Goal: Task Accomplishment & Management: Manage account settings

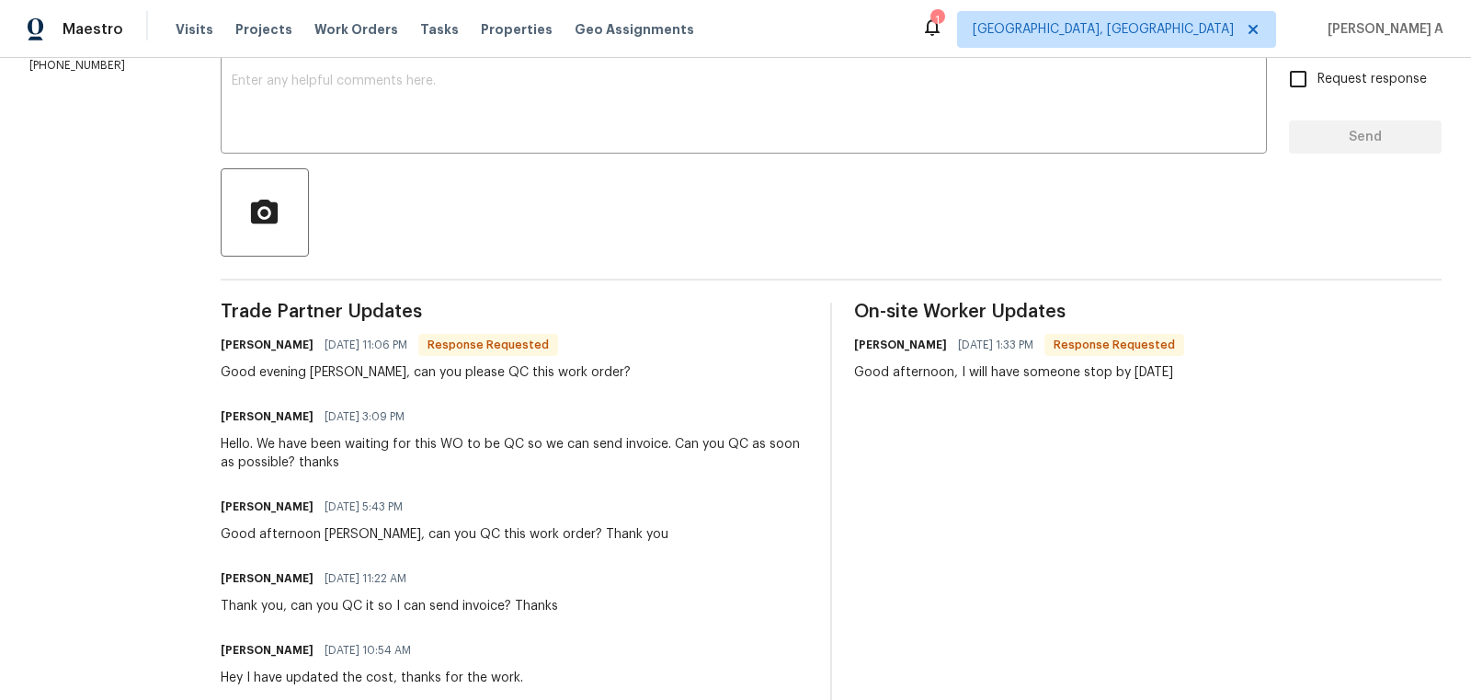
scroll to position [336, 0]
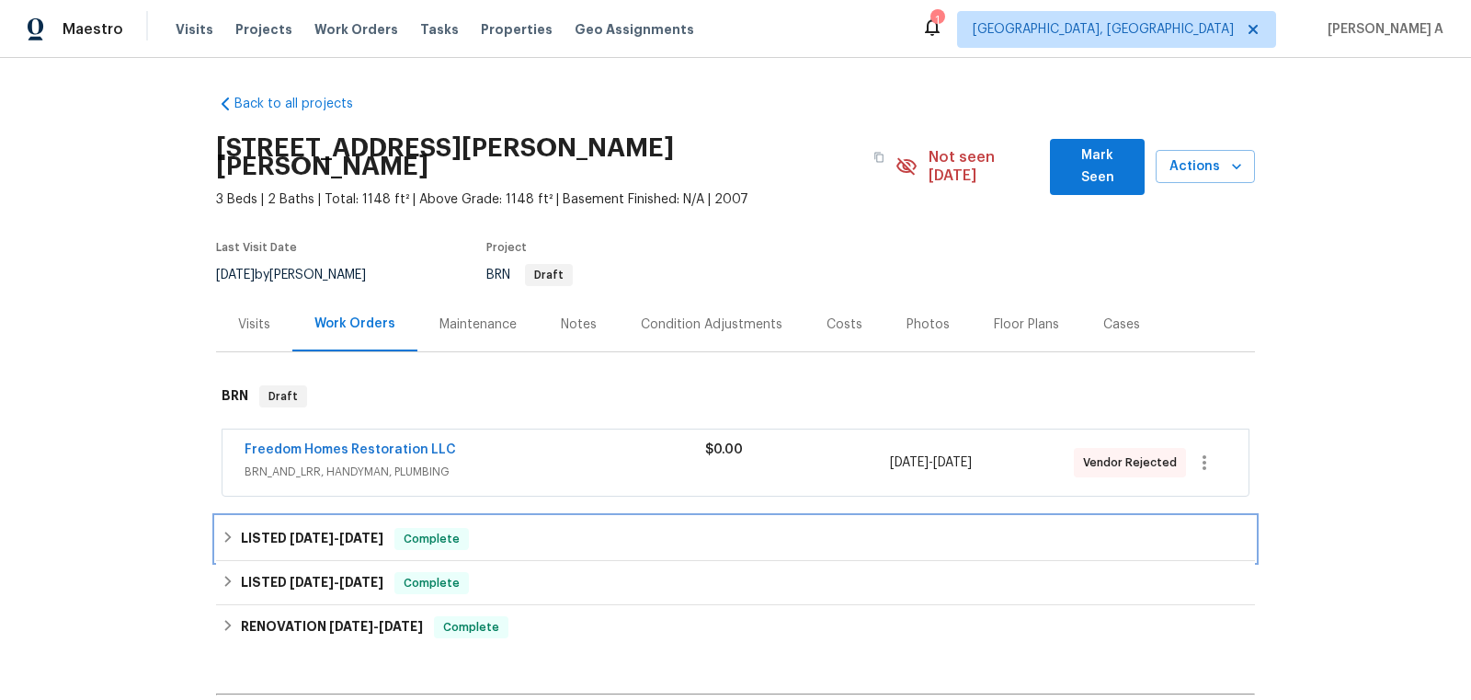
click at [400, 528] on div "LISTED 8/12/25 - 8/12/25 Complete" at bounding box center [736, 539] width 1028 height 22
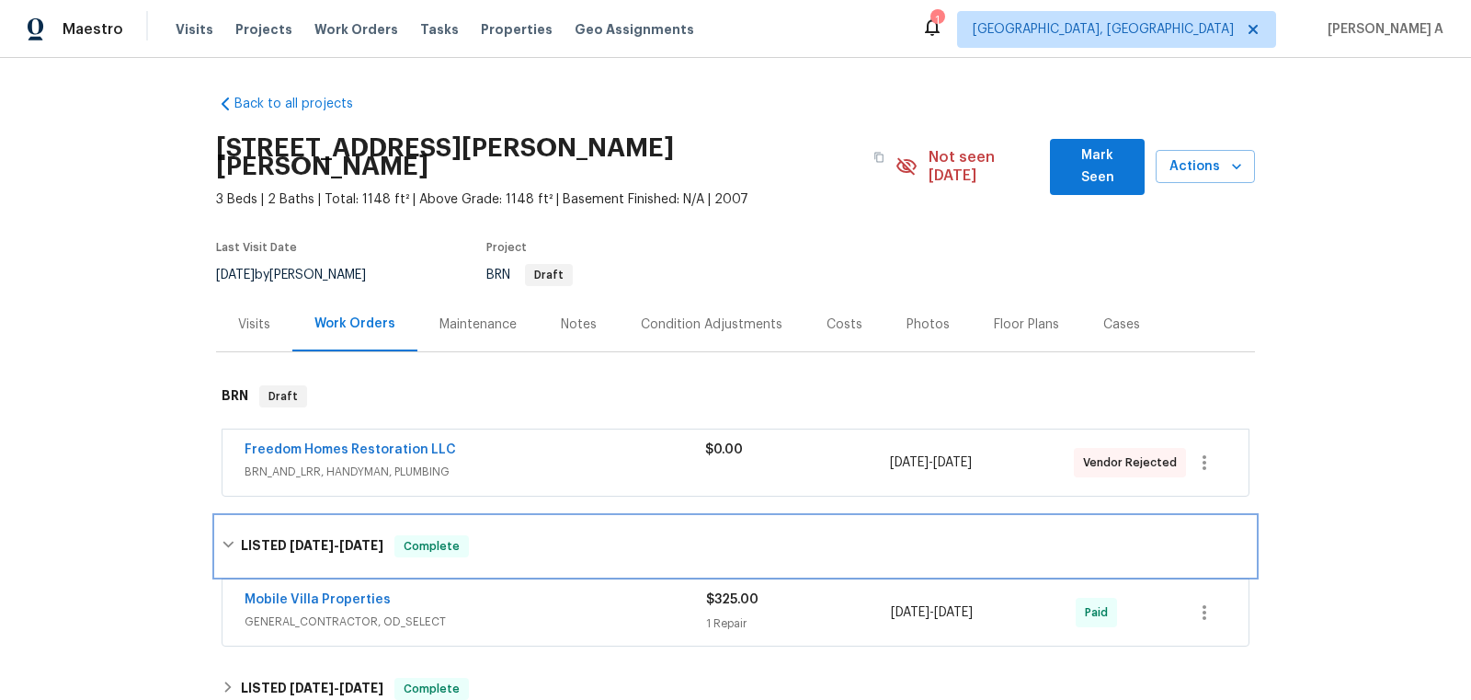
scroll to position [67, 0]
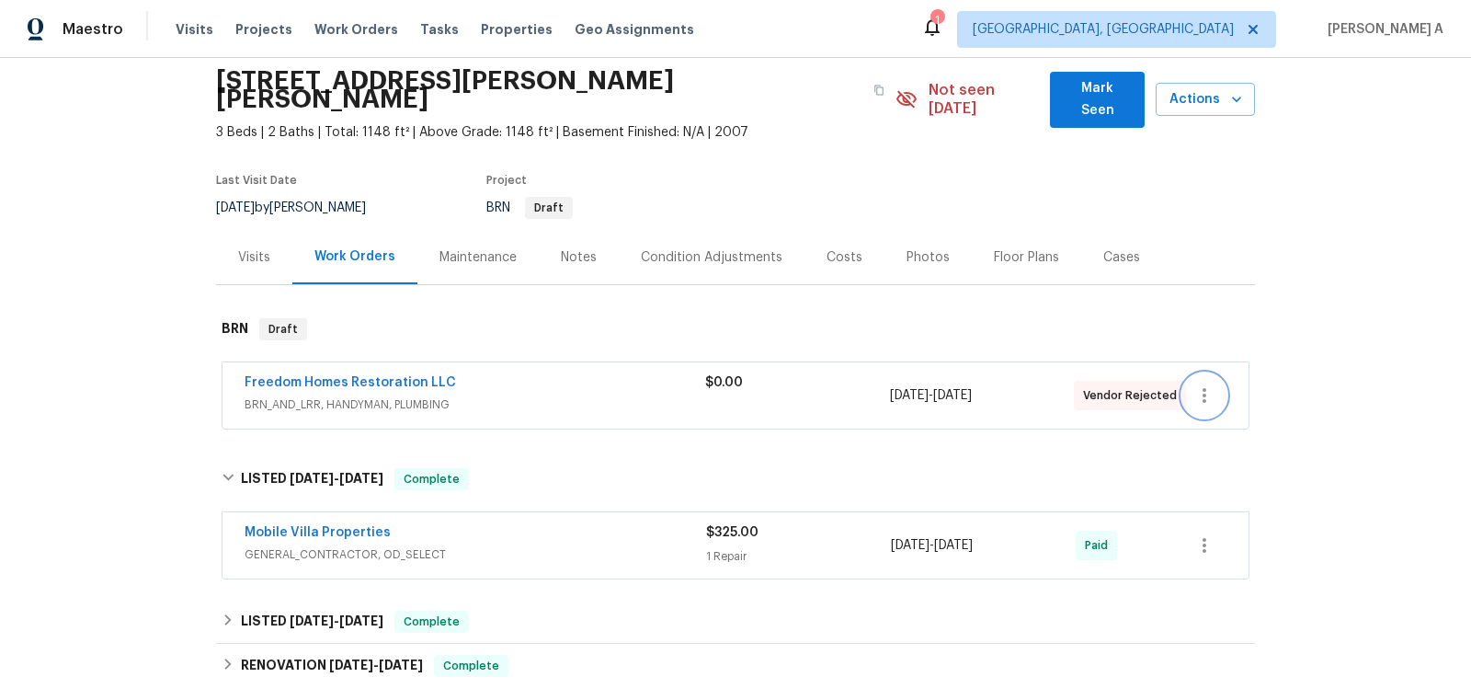
click at [1212, 384] on icon "button" at bounding box center [1205, 395] width 22 height 22
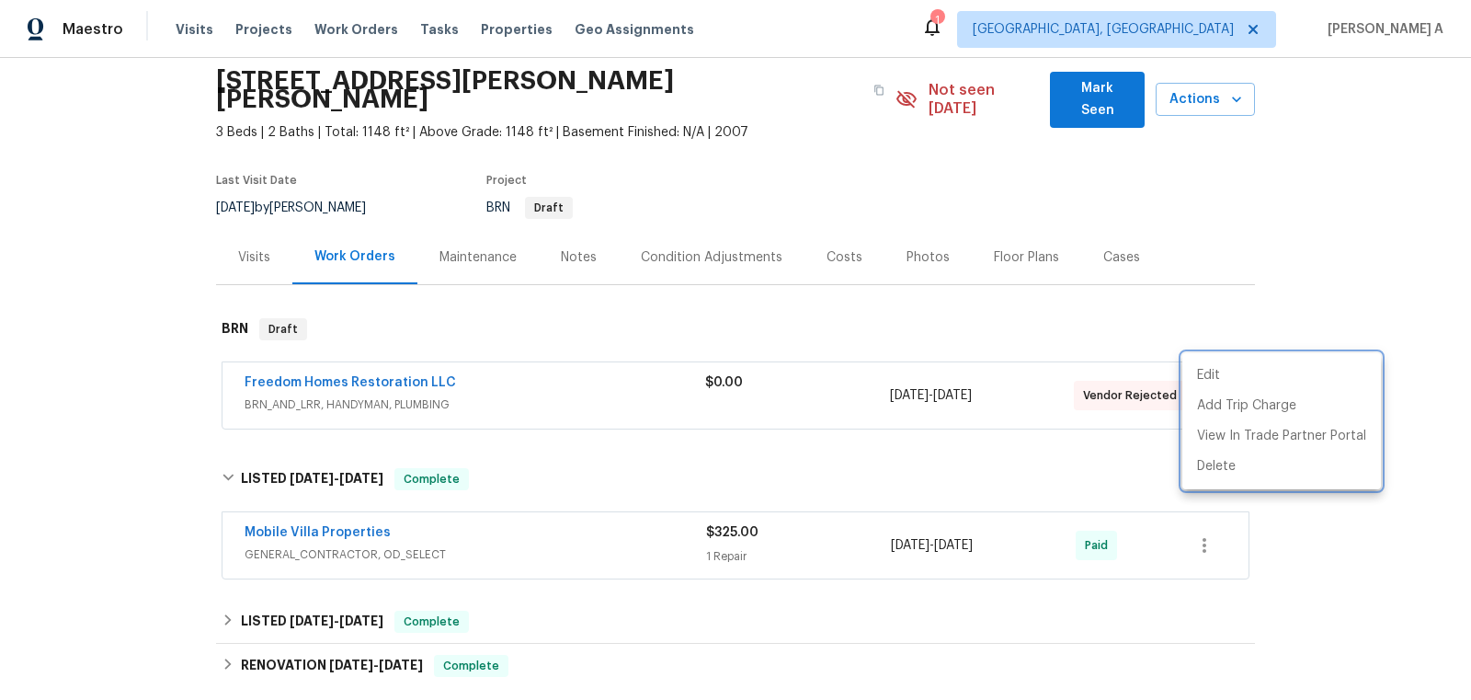
click at [411, 360] on div at bounding box center [735, 350] width 1471 height 700
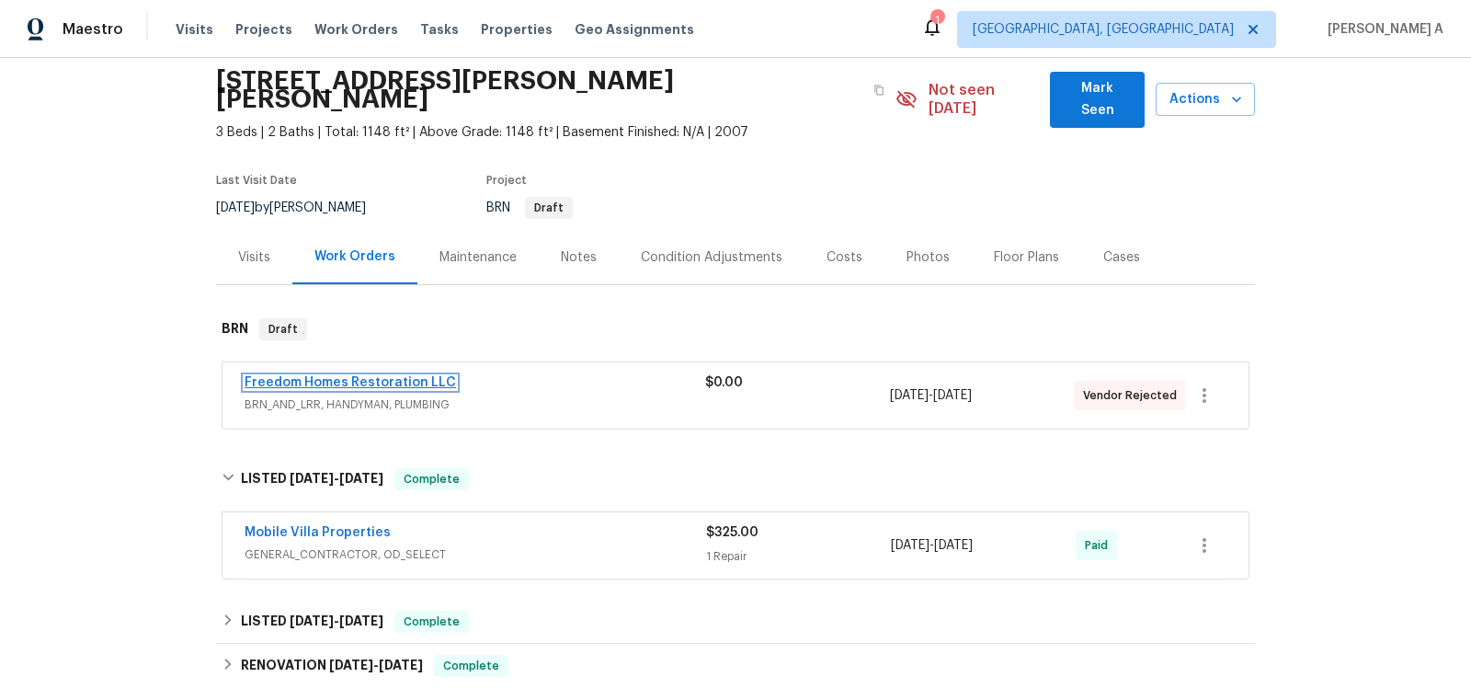
click at [349, 376] on link "Freedom Homes Restoration LLC" at bounding box center [351, 382] width 212 height 13
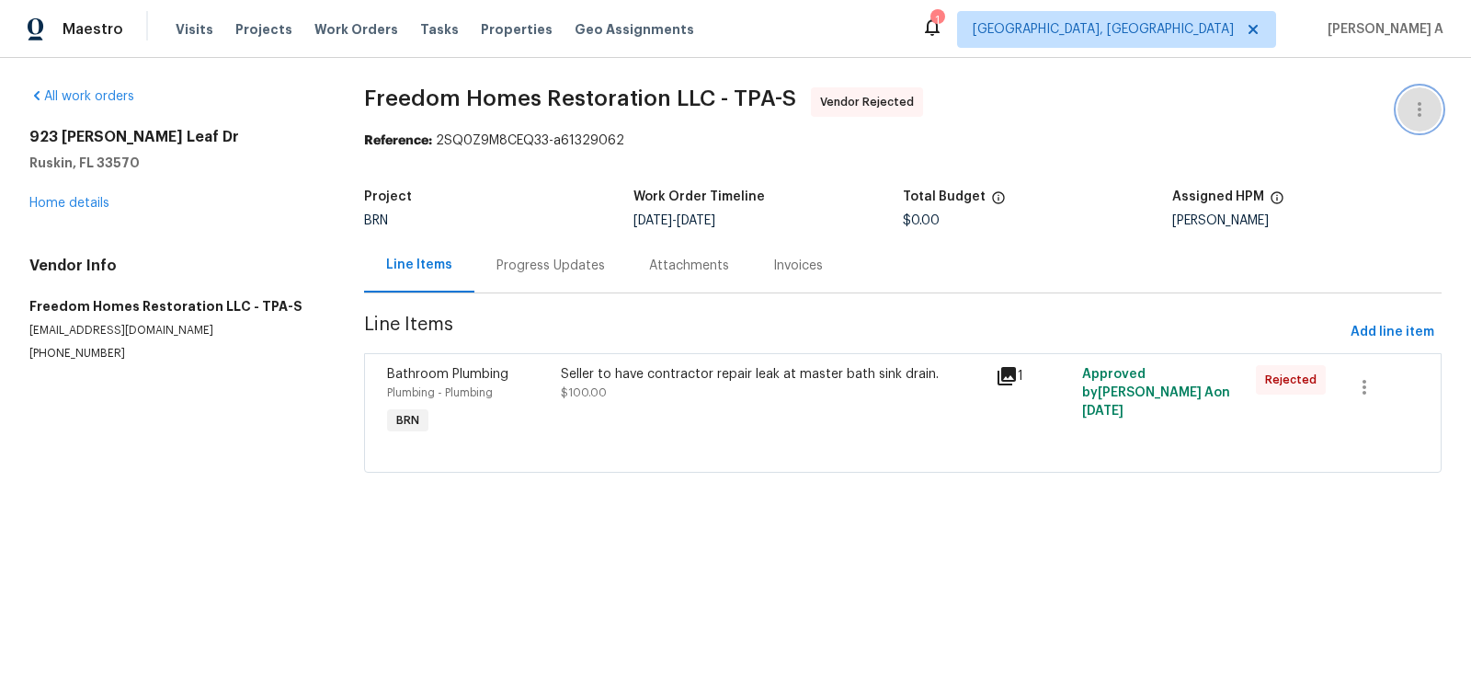
click at [1424, 106] on icon "button" at bounding box center [1420, 109] width 22 height 22
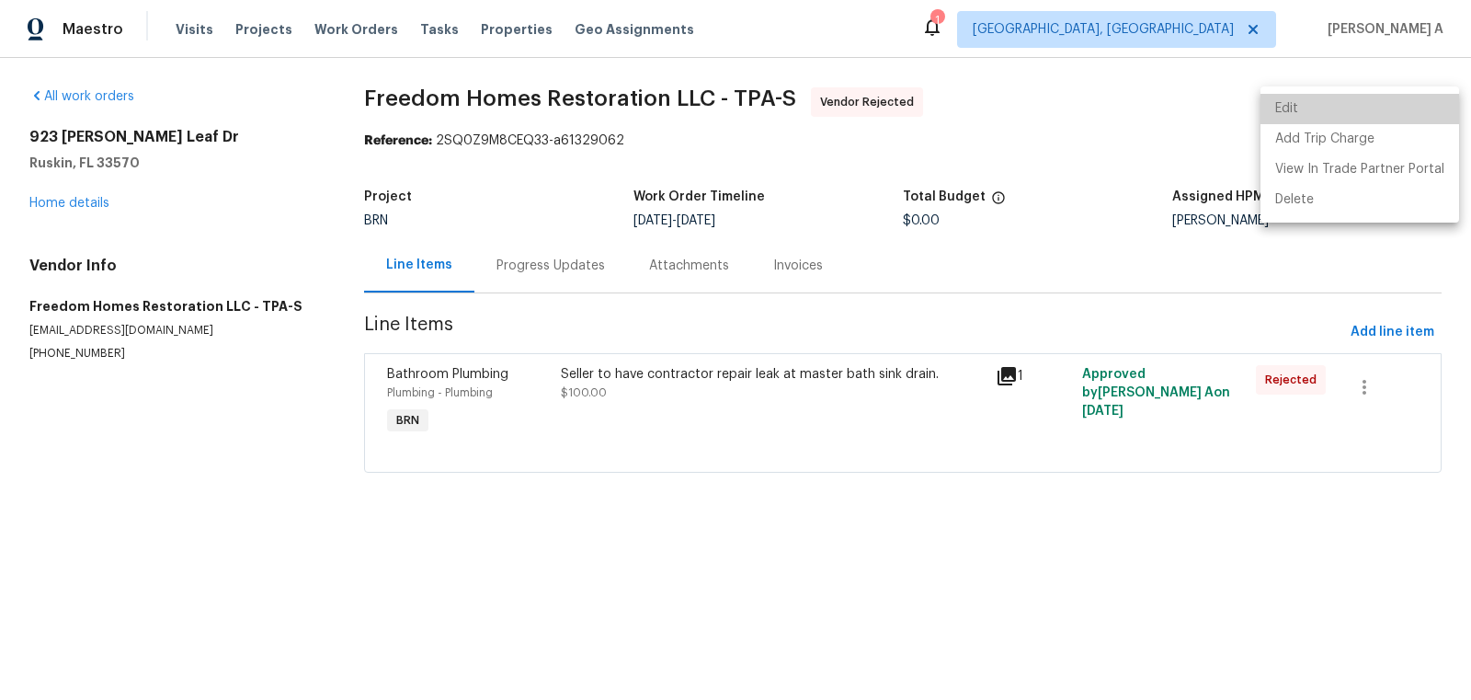
click at [1403, 105] on li "Edit" at bounding box center [1360, 109] width 199 height 30
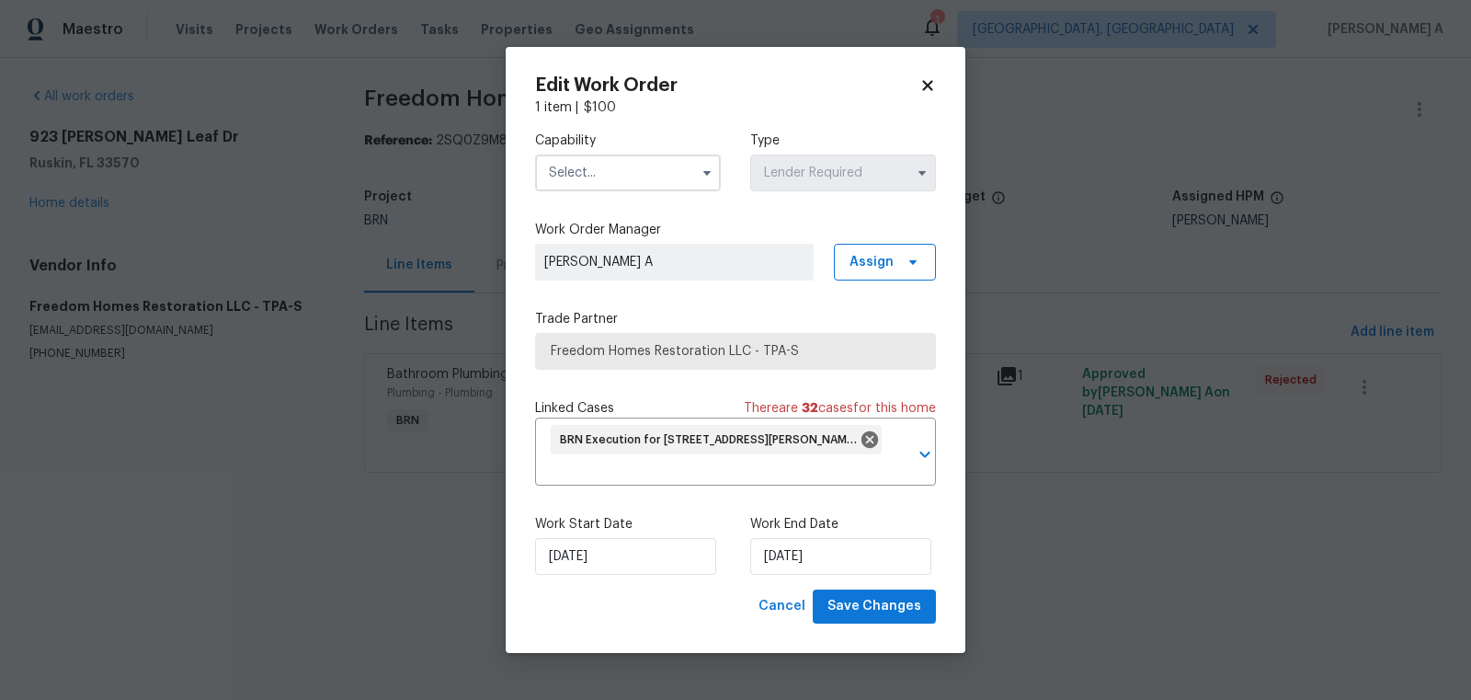
click at [651, 170] on input "text" at bounding box center [628, 172] width 186 height 37
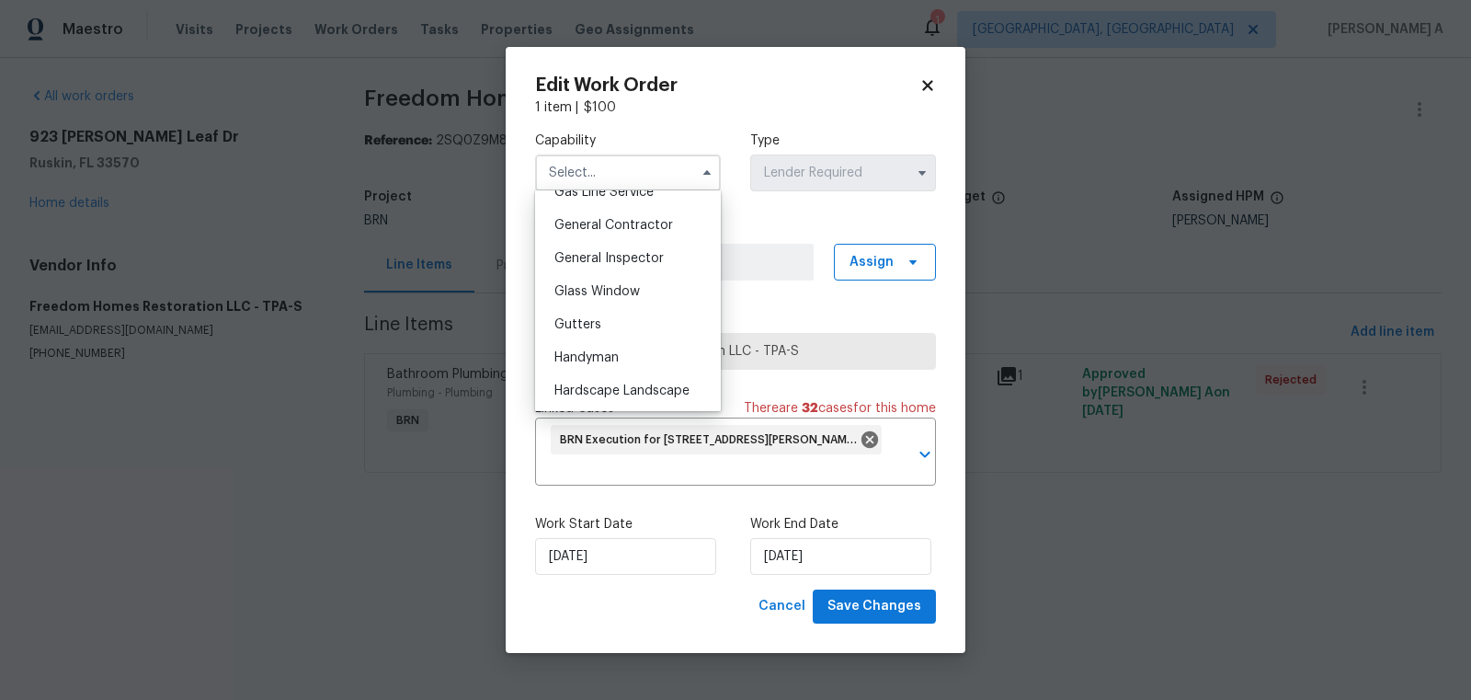
scroll to position [889, 0]
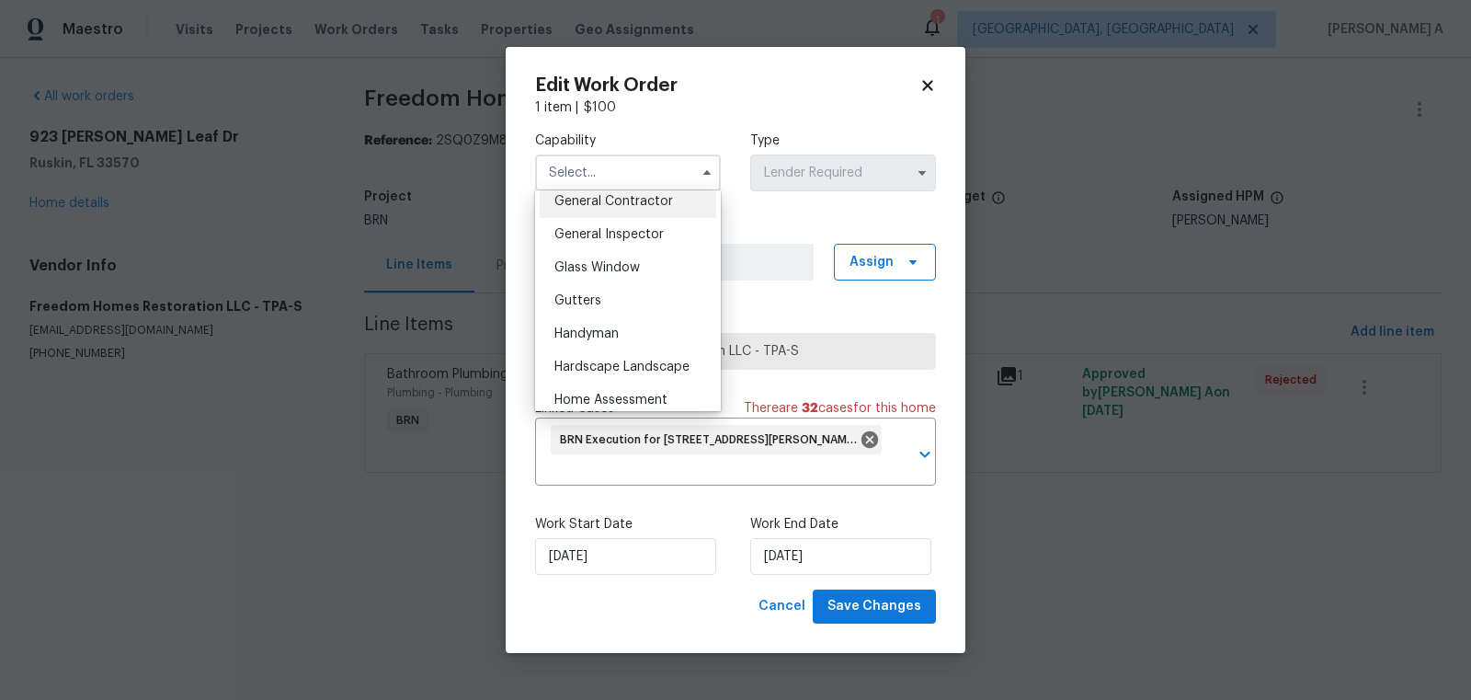
click at [612, 207] on div "General Contractor" at bounding box center [628, 201] width 177 height 33
type input "General Contractor"
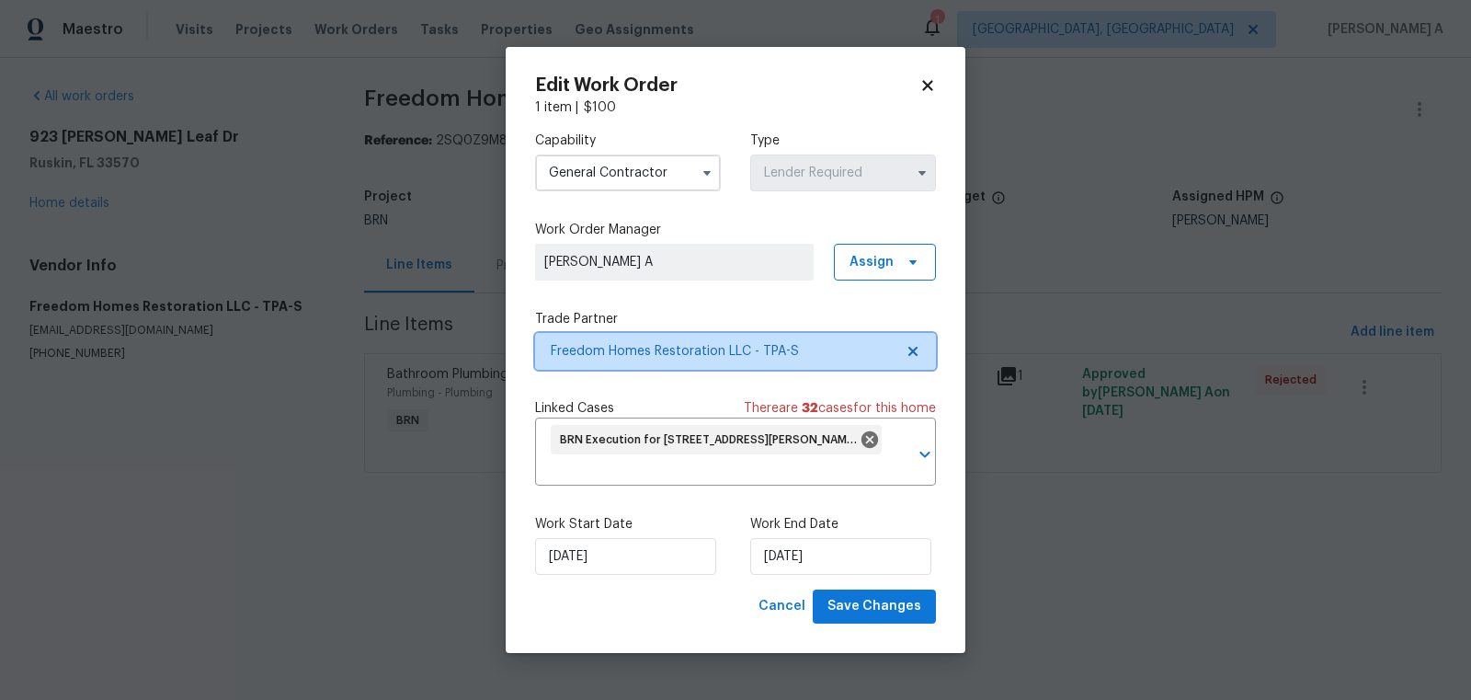
click at [912, 348] on icon at bounding box center [913, 351] width 15 height 15
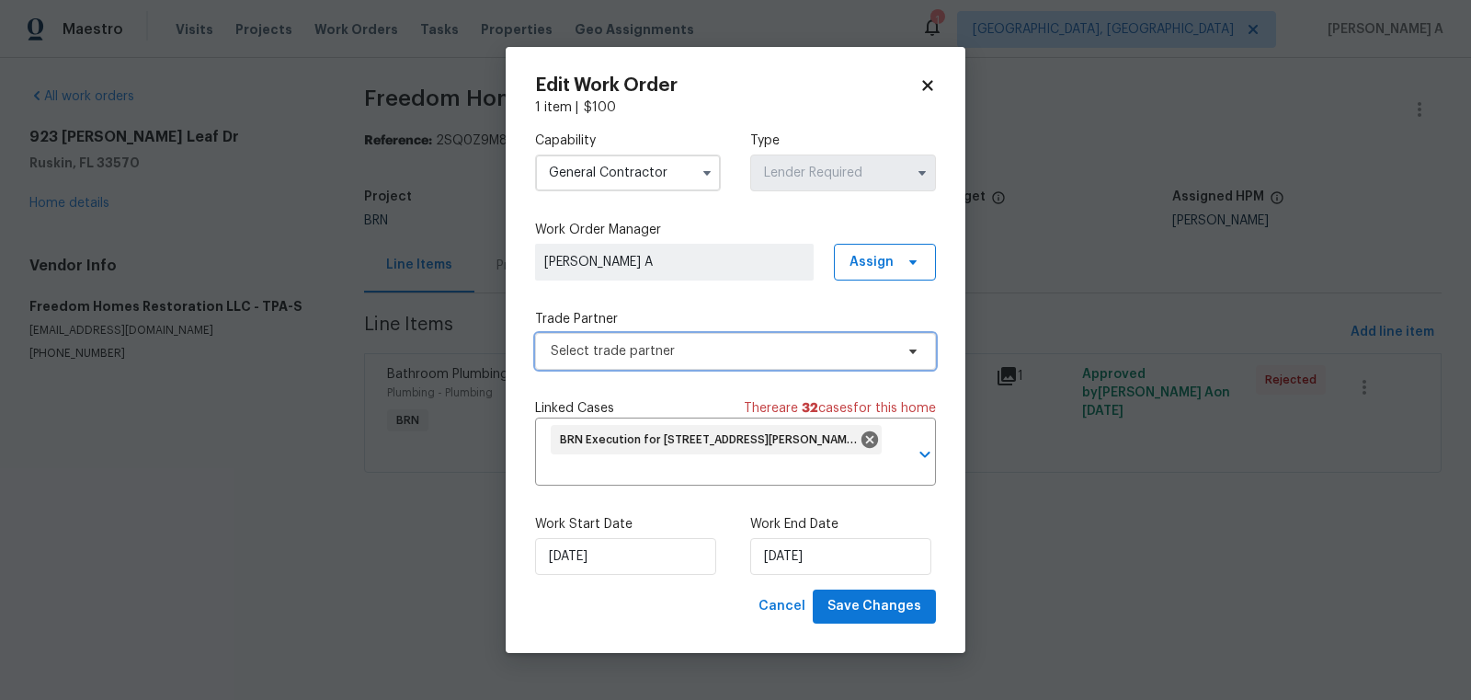
click at [735, 343] on span "Select trade partner" at bounding box center [722, 351] width 343 height 18
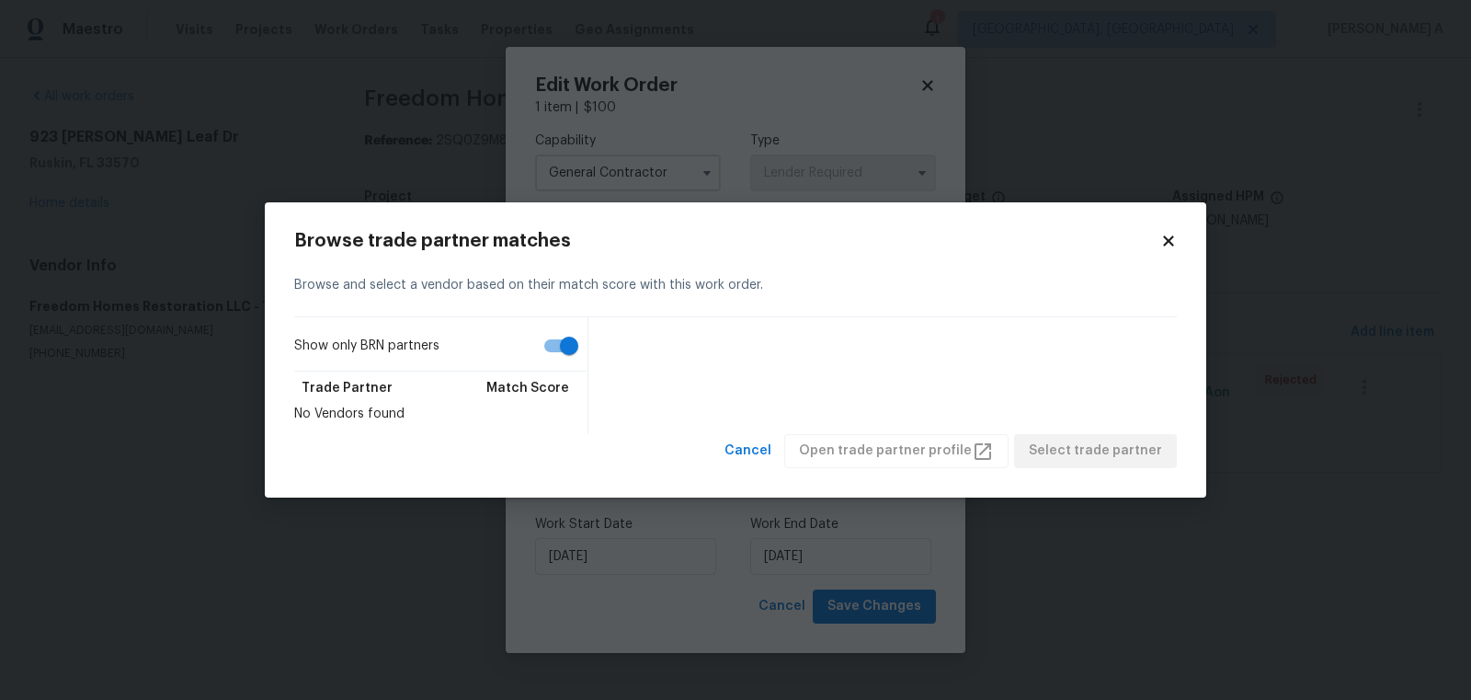
click at [561, 344] on input "Show only BRN partners" at bounding box center [569, 345] width 105 height 35
checkbox input "false"
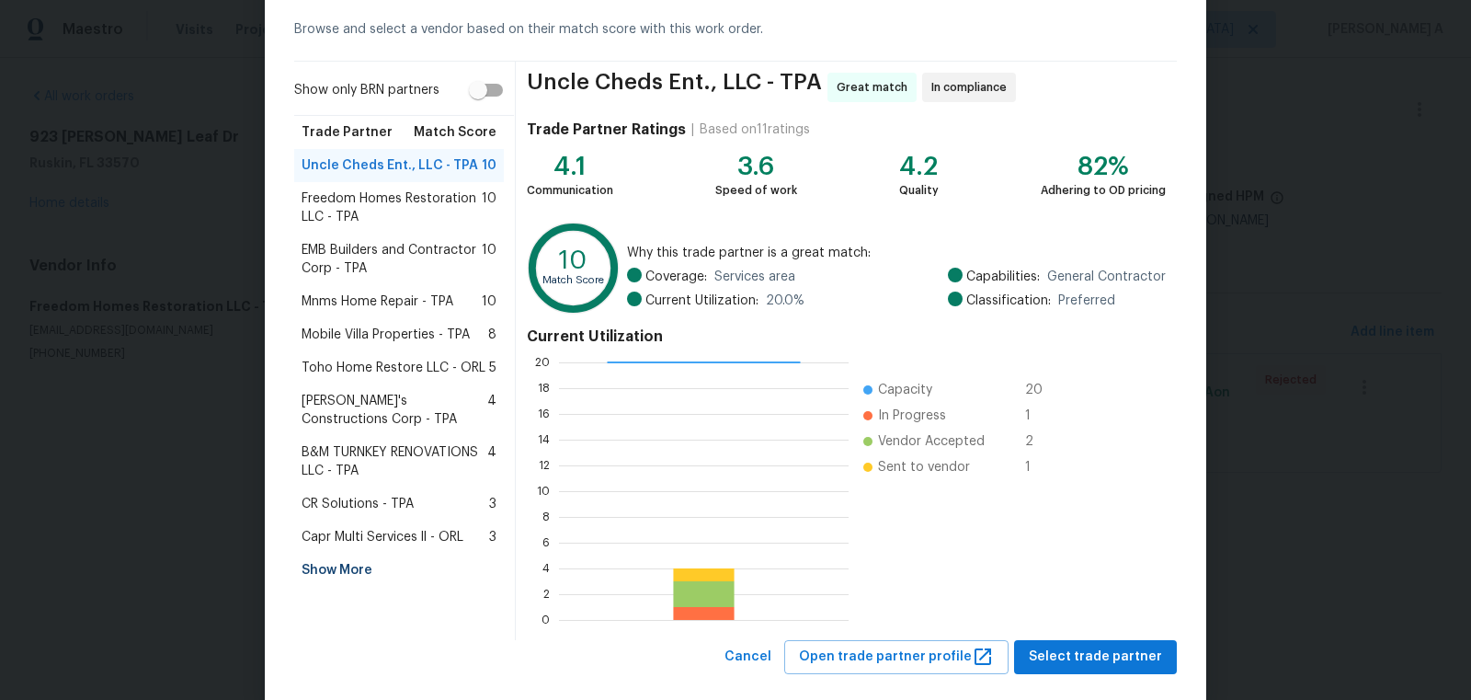
scroll to position [110, 0]
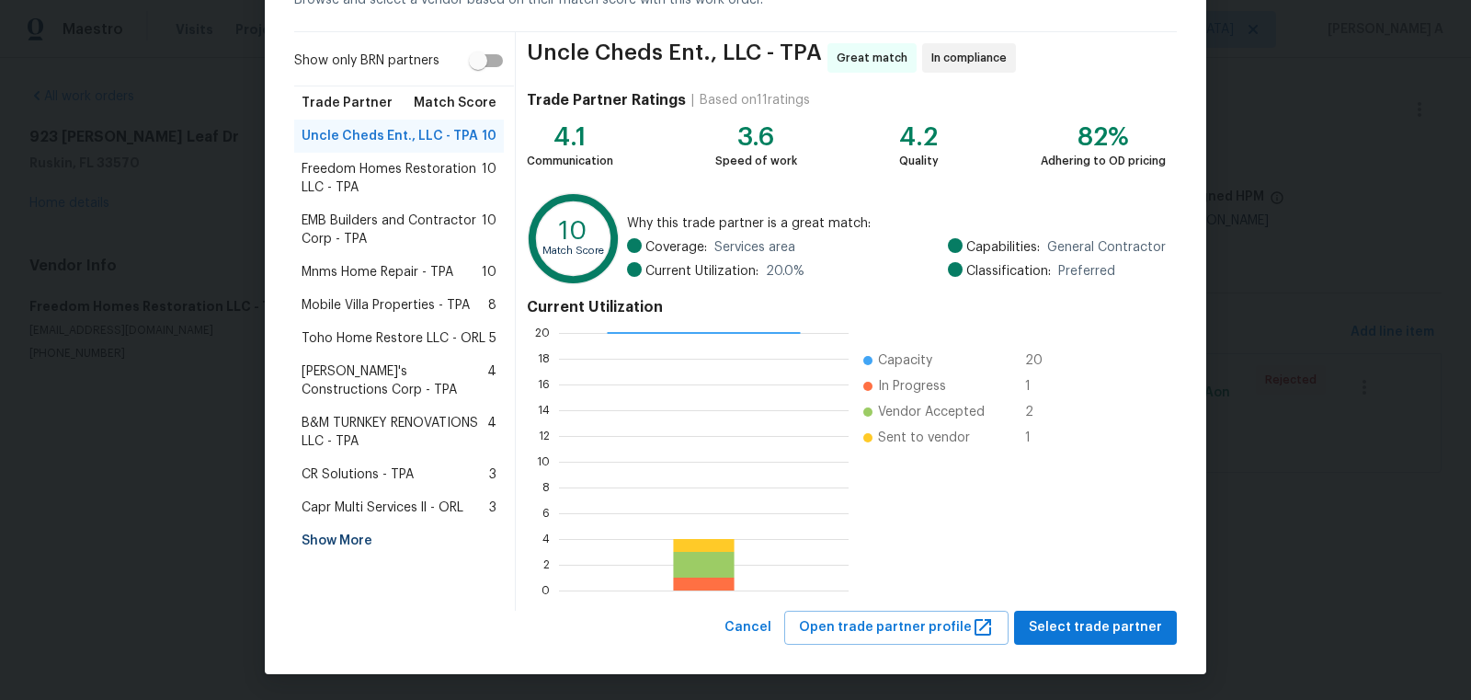
click at [343, 540] on div "Show More" at bounding box center [399, 540] width 210 height 33
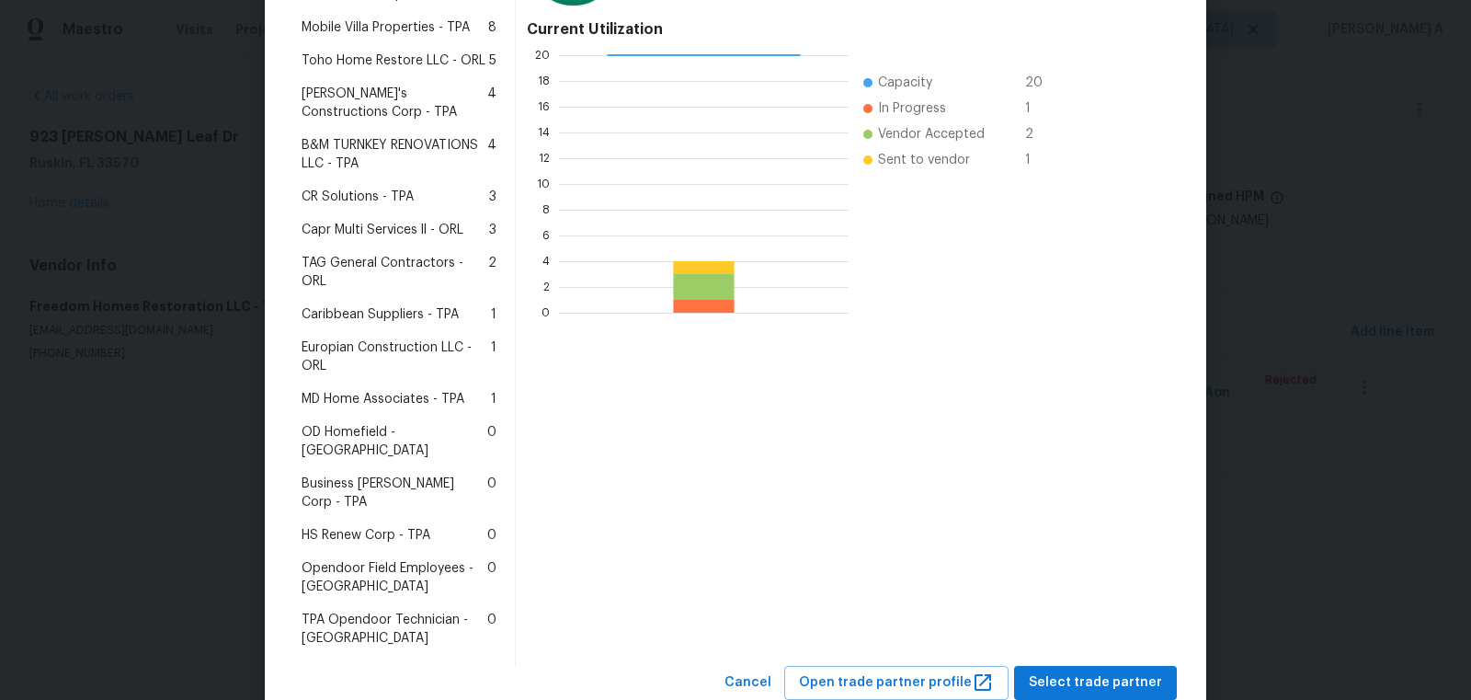
scroll to position [0, 0]
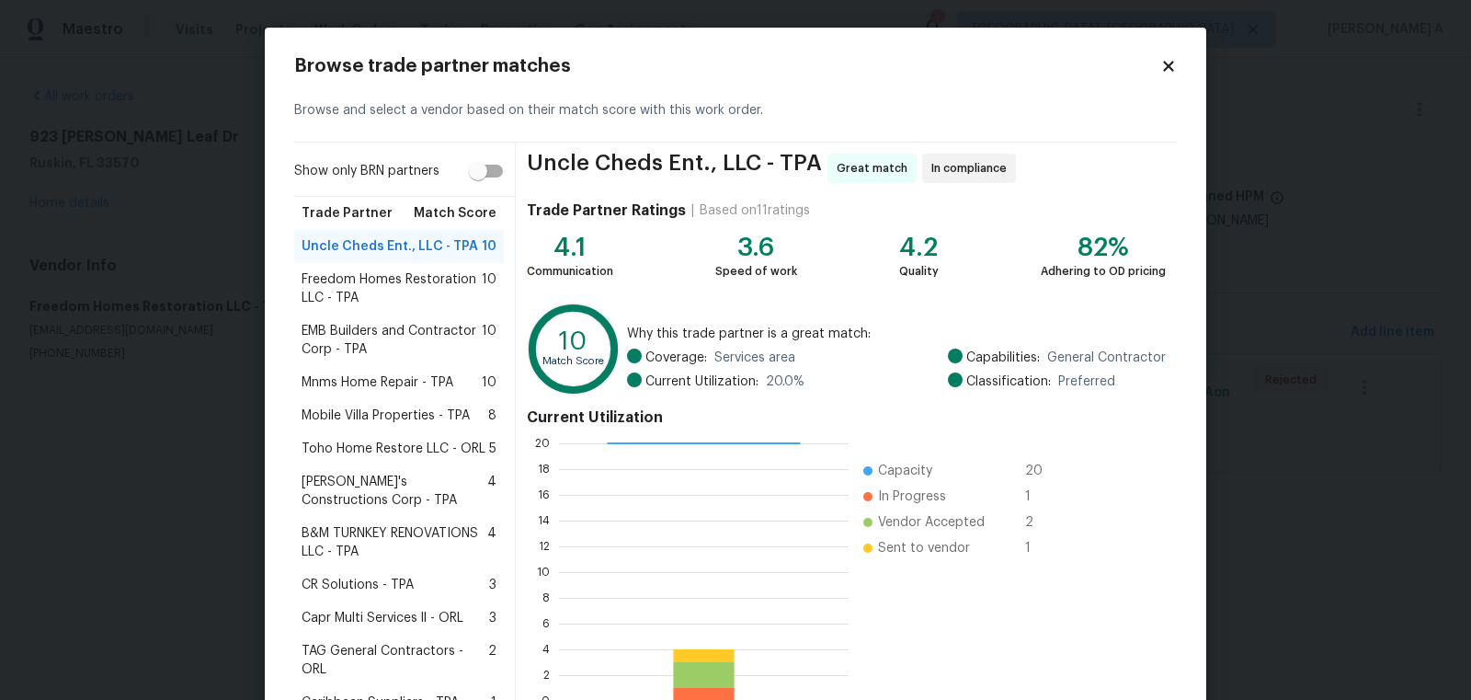
click at [1167, 66] on icon at bounding box center [1168, 66] width 10 height 10
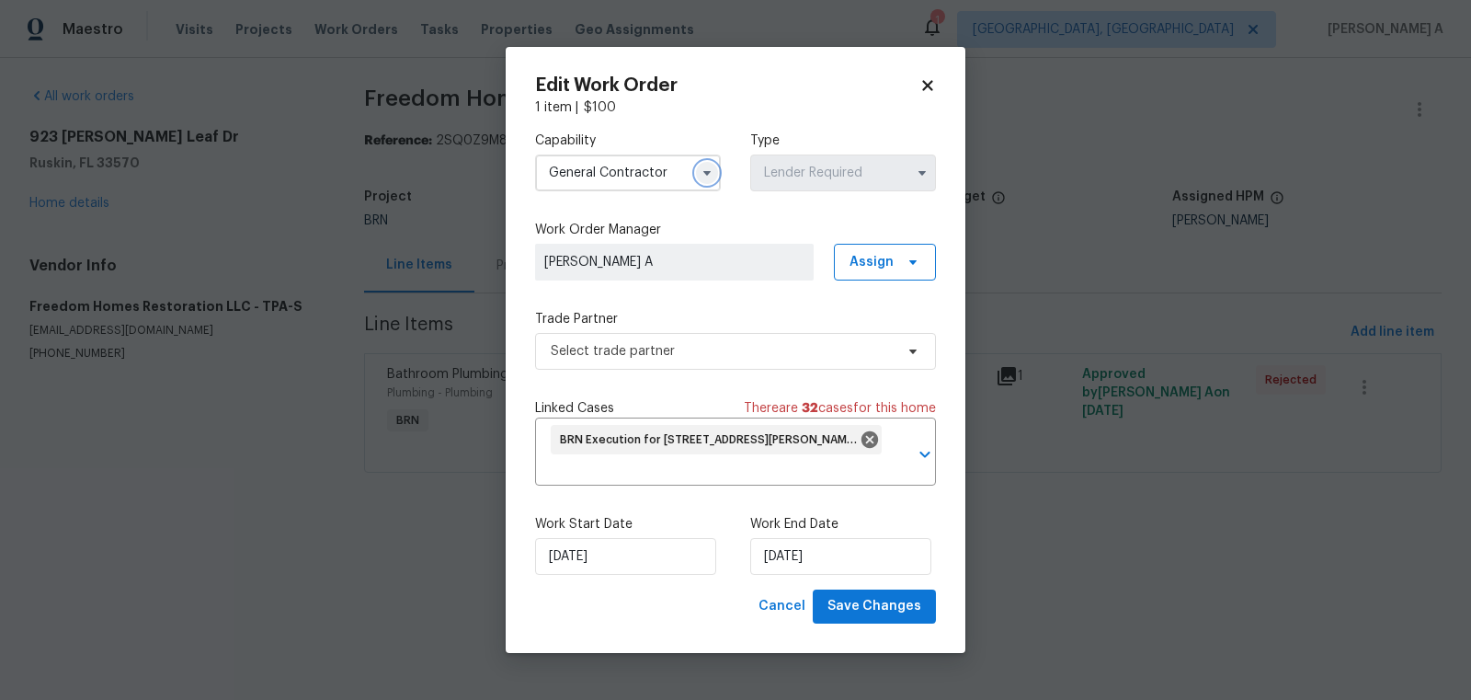
click at [698, 178] on button "button" at bounding box center [707, 173] width 22 height 22
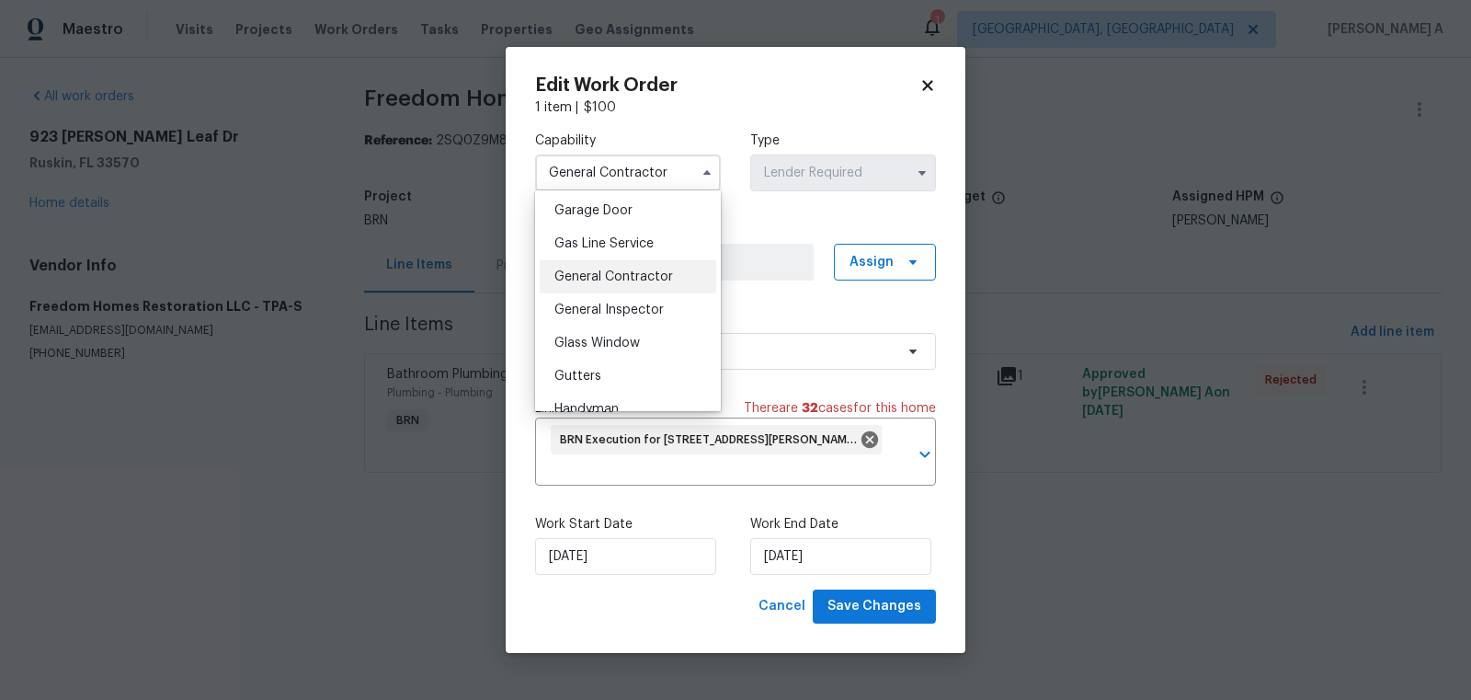
scroll to position [821, 0]
click at [625, 399] on div "Handyman" at bounding box center [628, 401] width 177 height 33
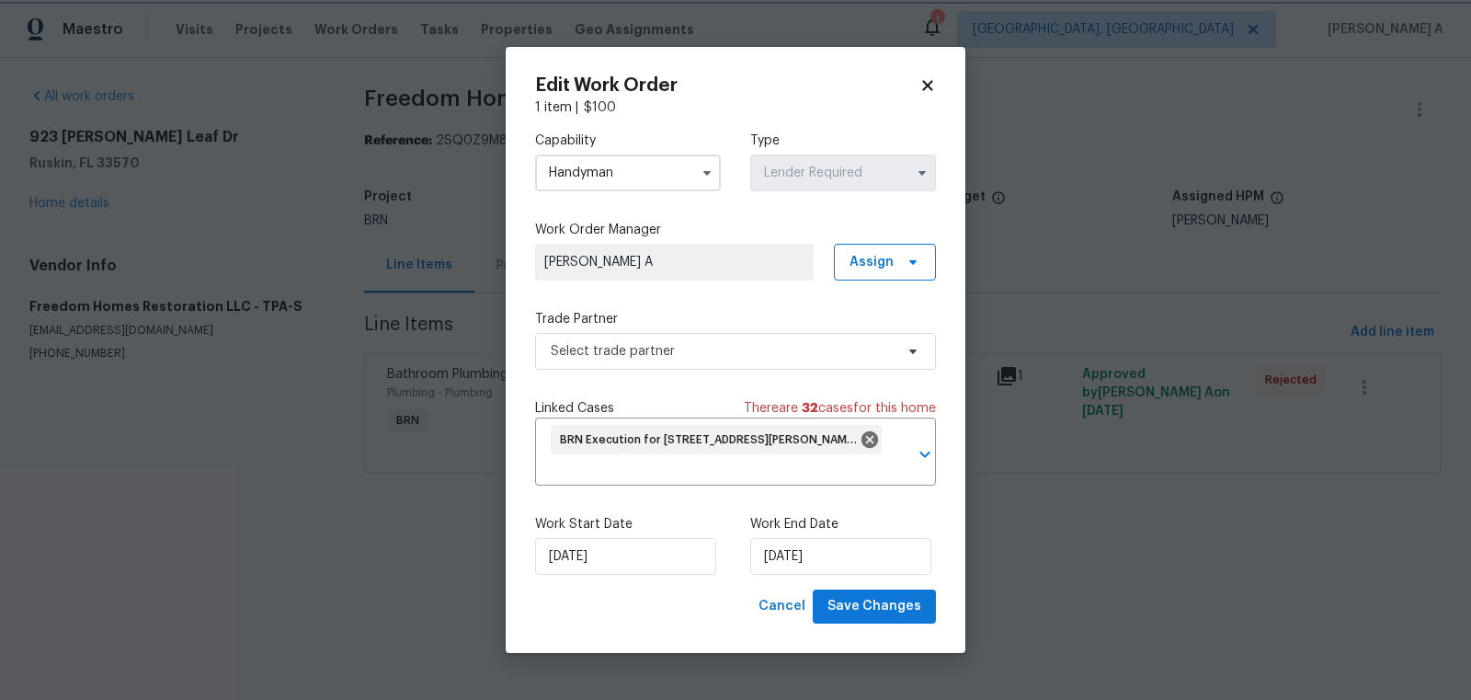
scroll to position [866, 0]
click at [670, 359] on span "Select trade partner" at bounding box center [722, 351] width 343 height 18
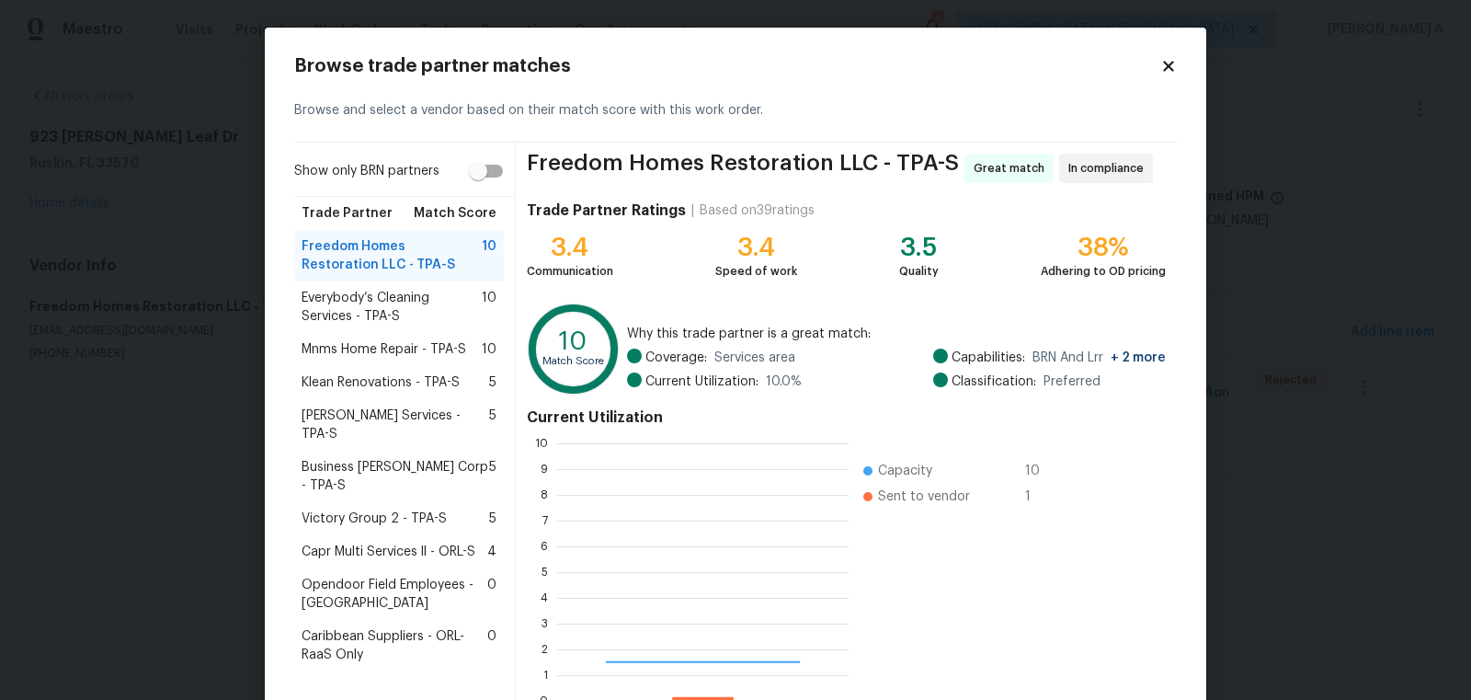
scroll to position [257, 291]
click at [1172, 63] on icon at bounding box center [1168, 66] width 10 height 10
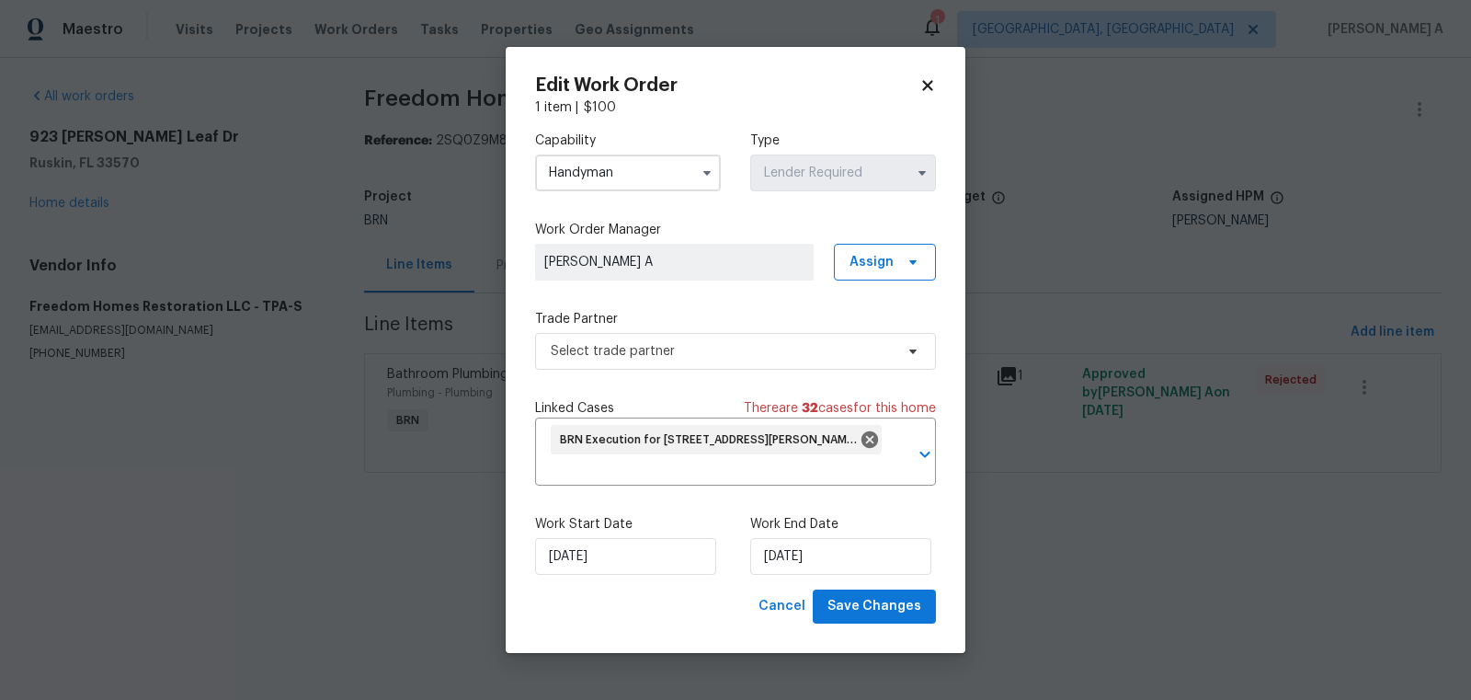
click at [658, 179] on input "Handyman" at bounding box center [628, 172] width 186 height 37
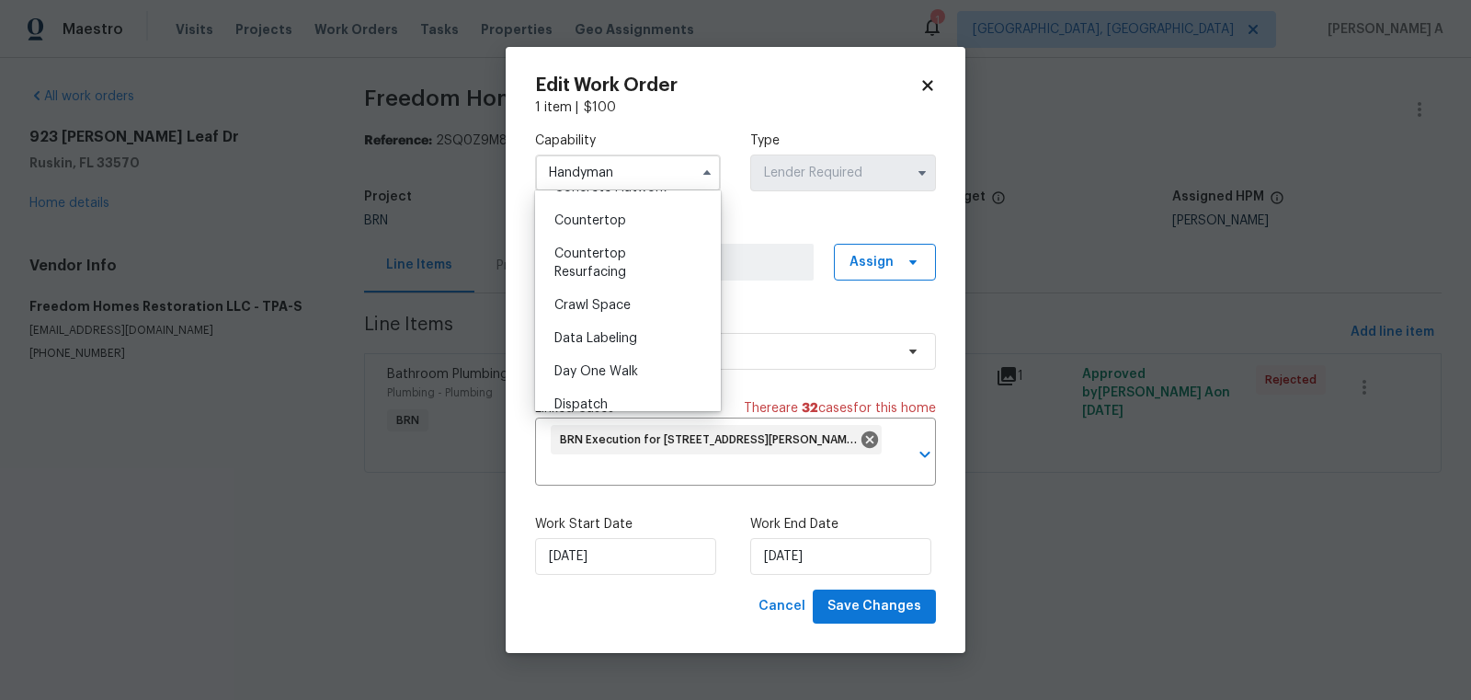
scroll to position [0, 0]
click at [615, 311] on span "BRN And Lrr" at bounding box center [590, 310] width 71 height 13
type input "BRN And Lrr"
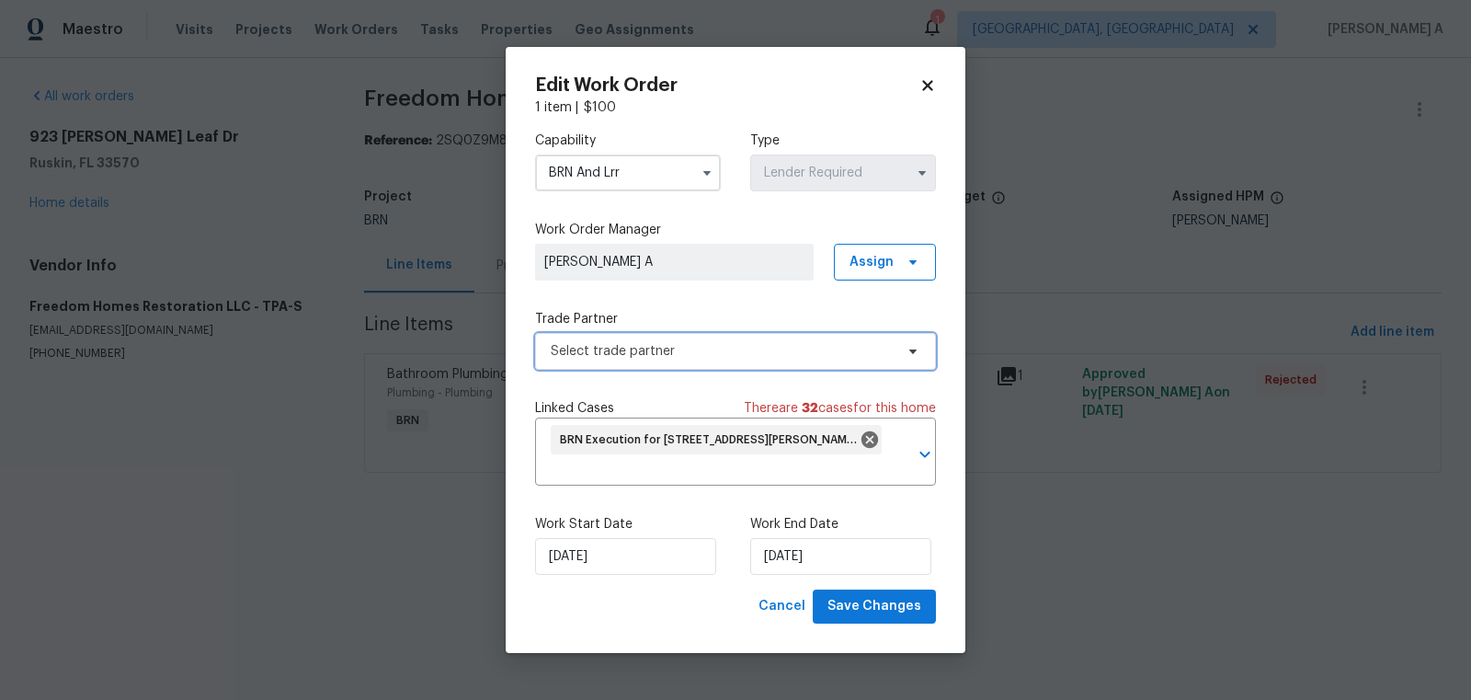
click at [678, 344] on span "Select trade partner" at bounding box center [722, 351] width 343 height 18
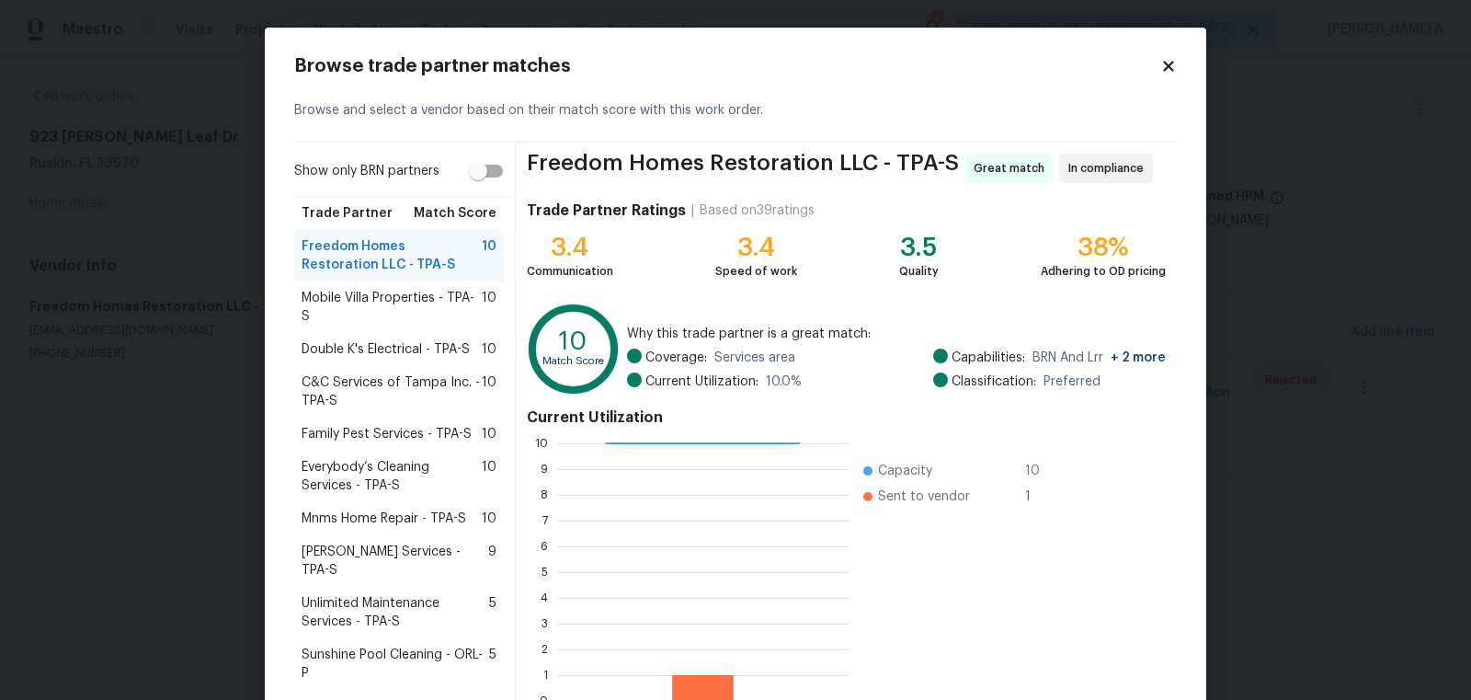
click at [369, 292] on span "Mobile Villa Properties - TPA-S" at bounding box center [392, 307] width 180 height 37
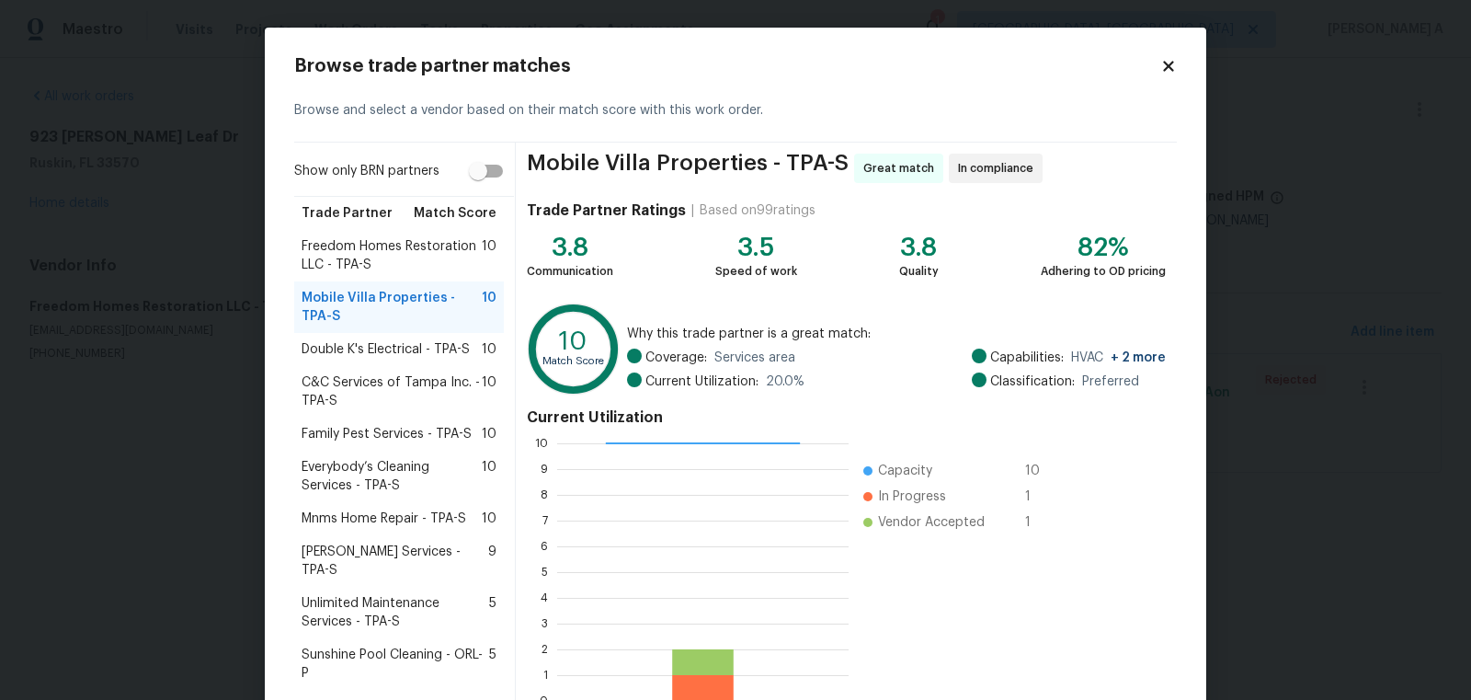
scroll to position [370, 0]
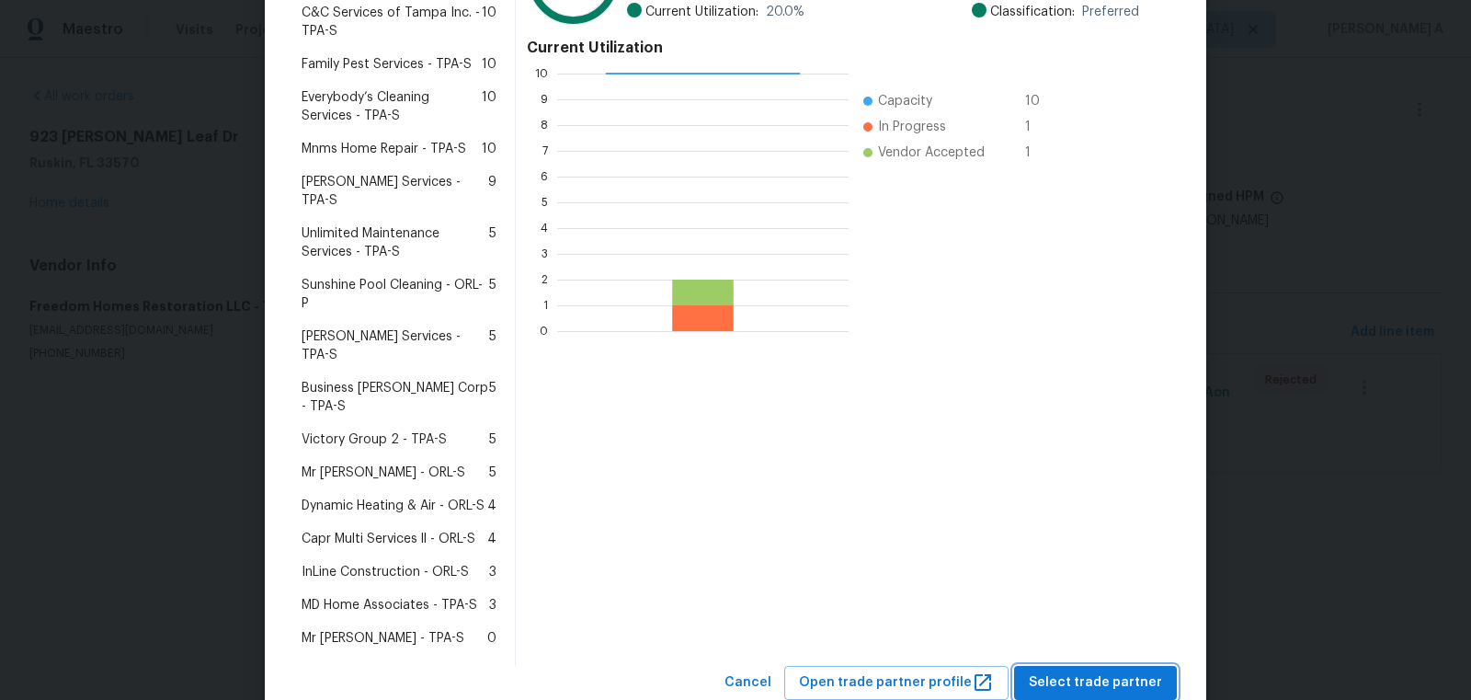
click at [1125, 671] on span "Select trade partner" at bounding box center [1095, 682] width 133 height 23
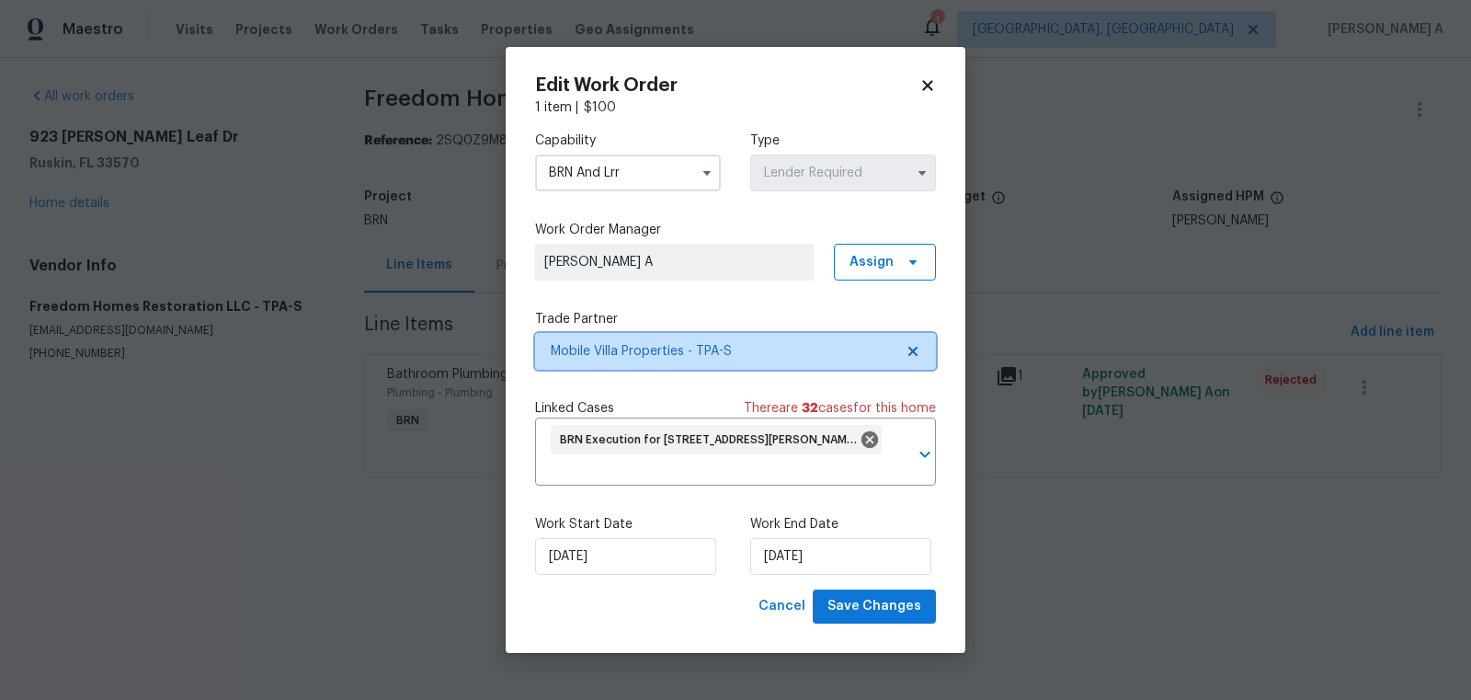
scroll to position [0, 0]
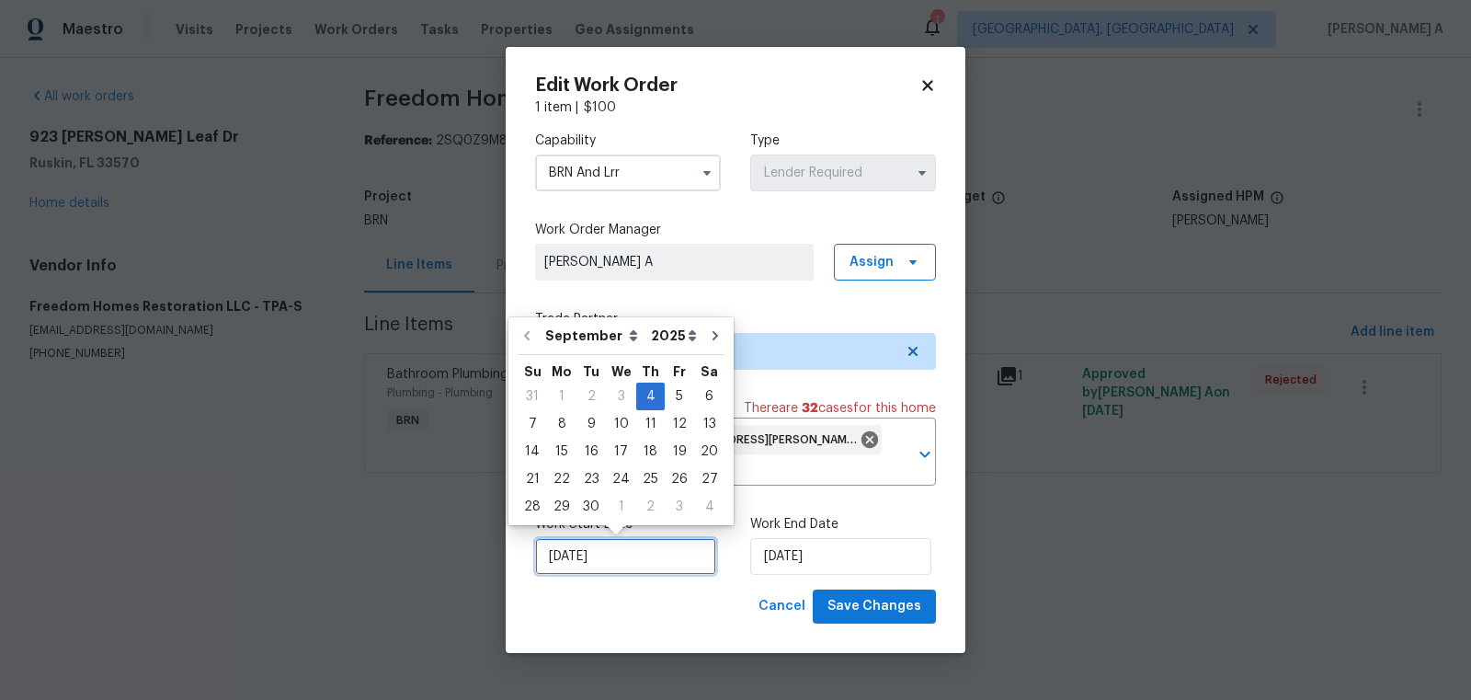
click at [596, 553] on input "[DATE]" at bounding box center [625, 556] width 181 height 37
click at [665, 395] on div "5" at bounding box center [679, 396] width 29 height 26
type input "9/5/2025"
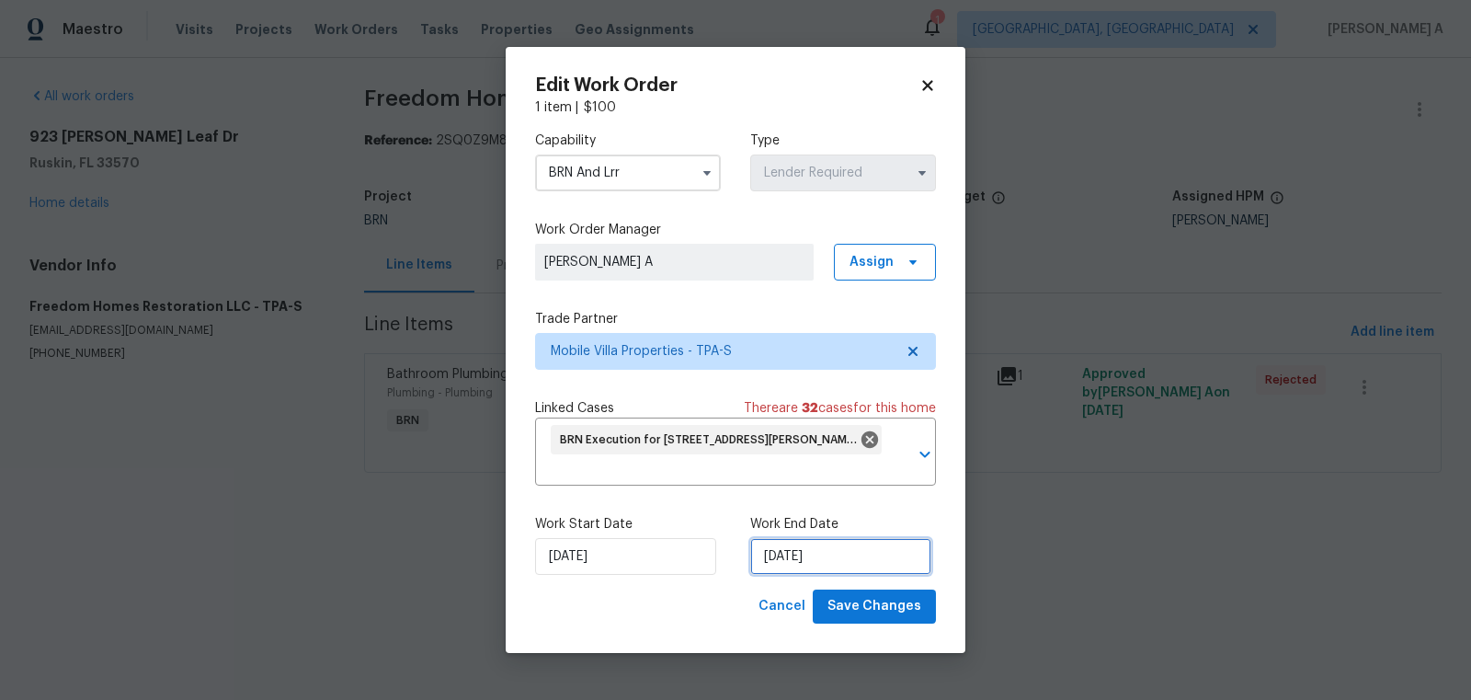
click at [775, 553] on input "9/5/2025" at bounding box center [840, 556] width 181 height 37
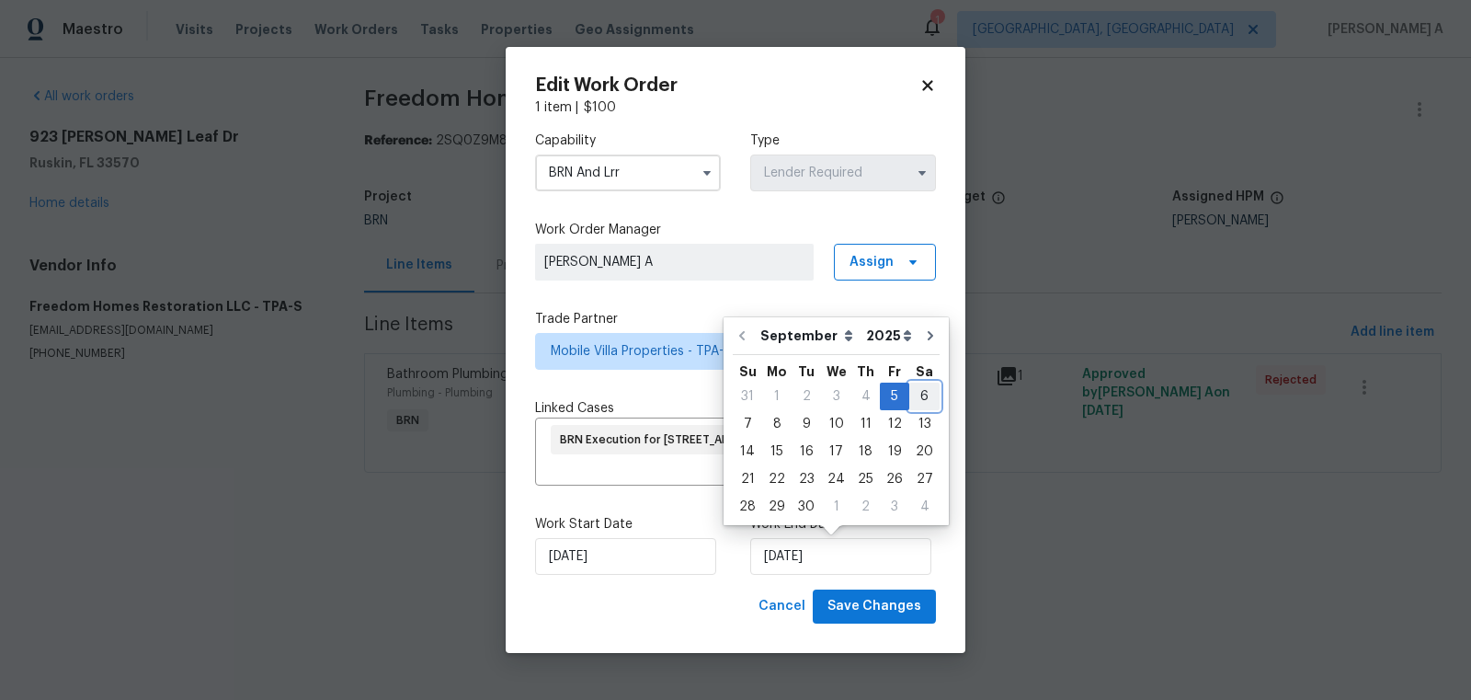
click at [917, 390] on div "6" at bounding box center [924, 396] width 30 height 26
type input "9/6/2025"
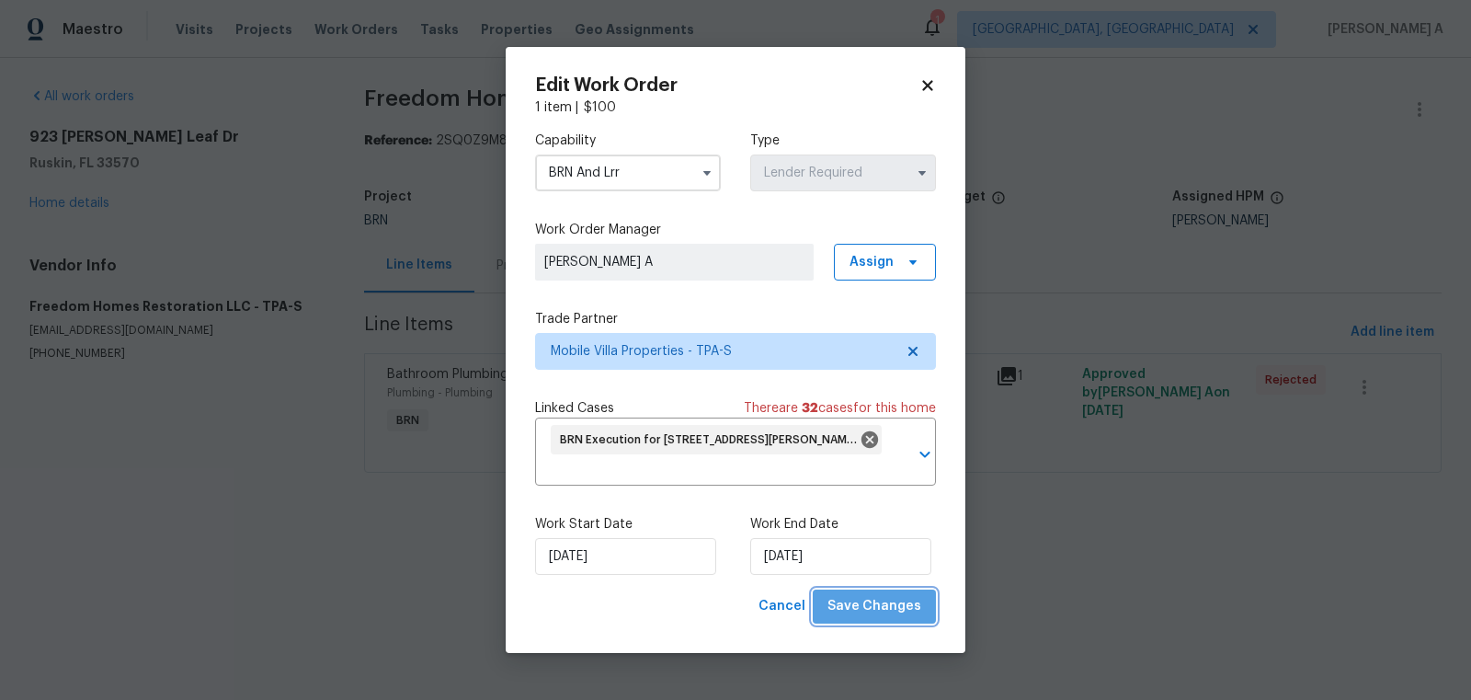
click at [883, 605] on span "Save Changes" at bounding box center [875, 606] width 94 height 23
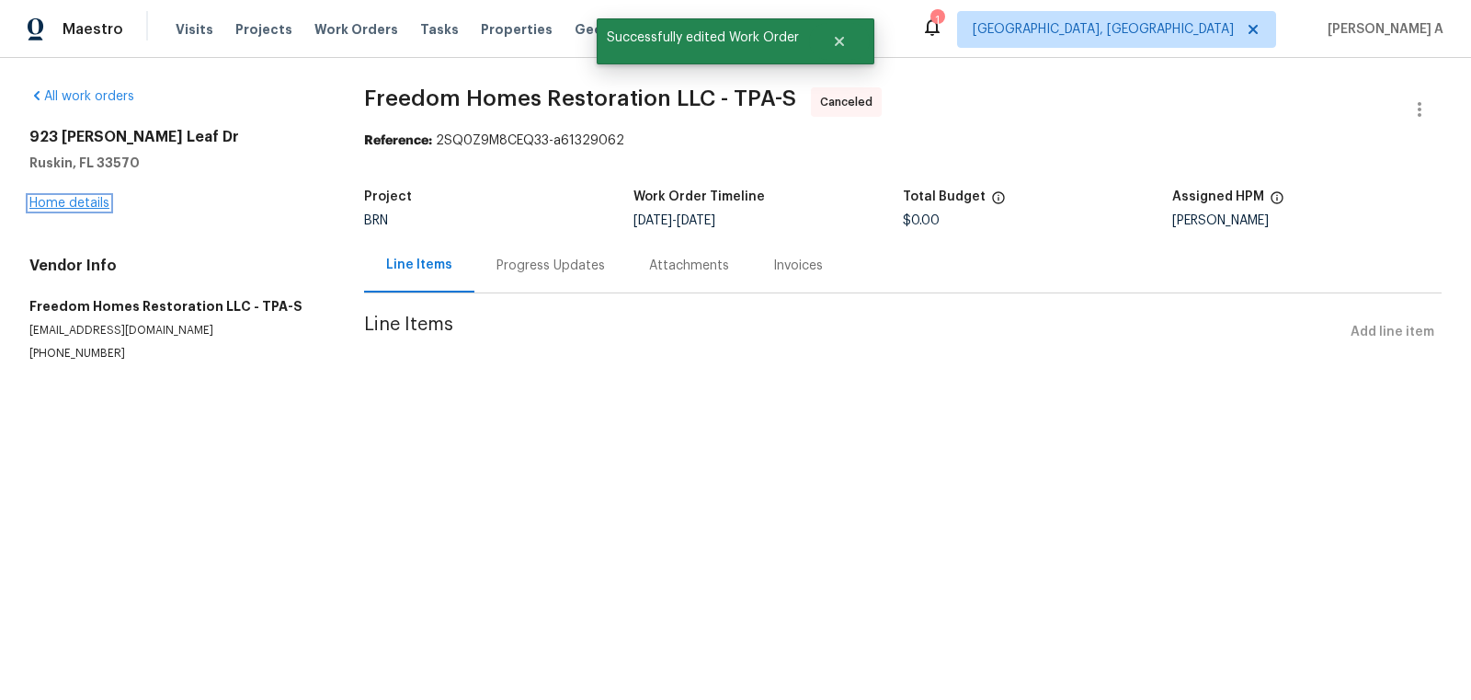
click at [82, 202] on link "Home details" at bounding box center [69, 203] width 80 height 13
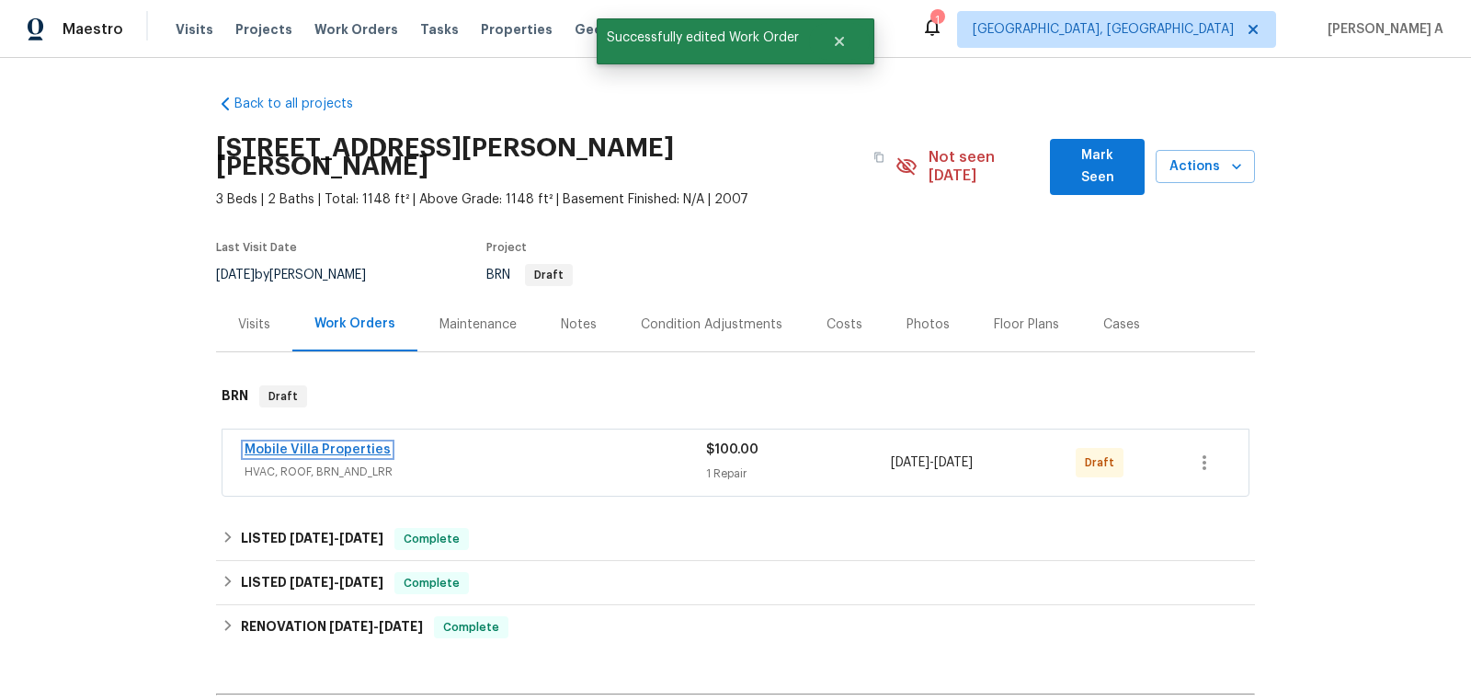
click at [282, 443] on link "Mobile Villa Properties" at bounding box center [318, 449] width 146 height 13
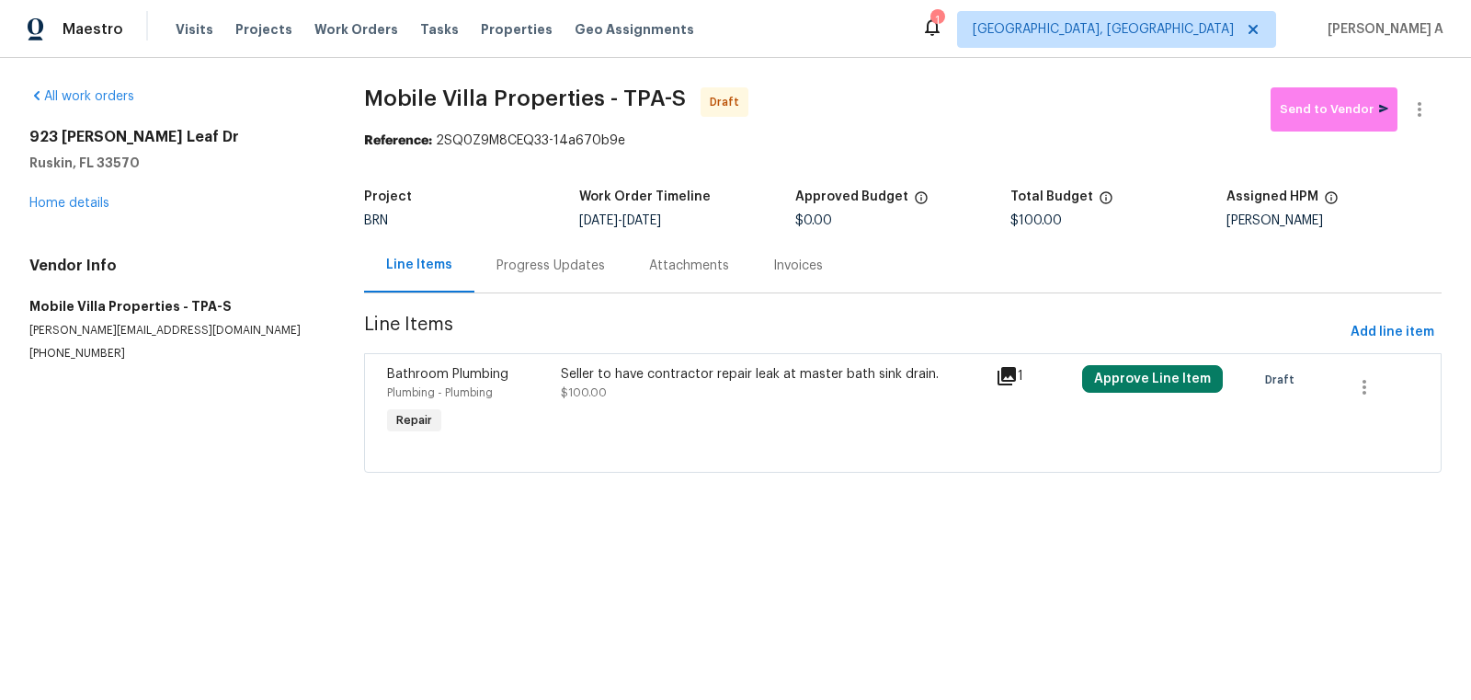
click at [512, 260] on div "Progress Updates" at bounding box center [551, 266] width 109 height 18
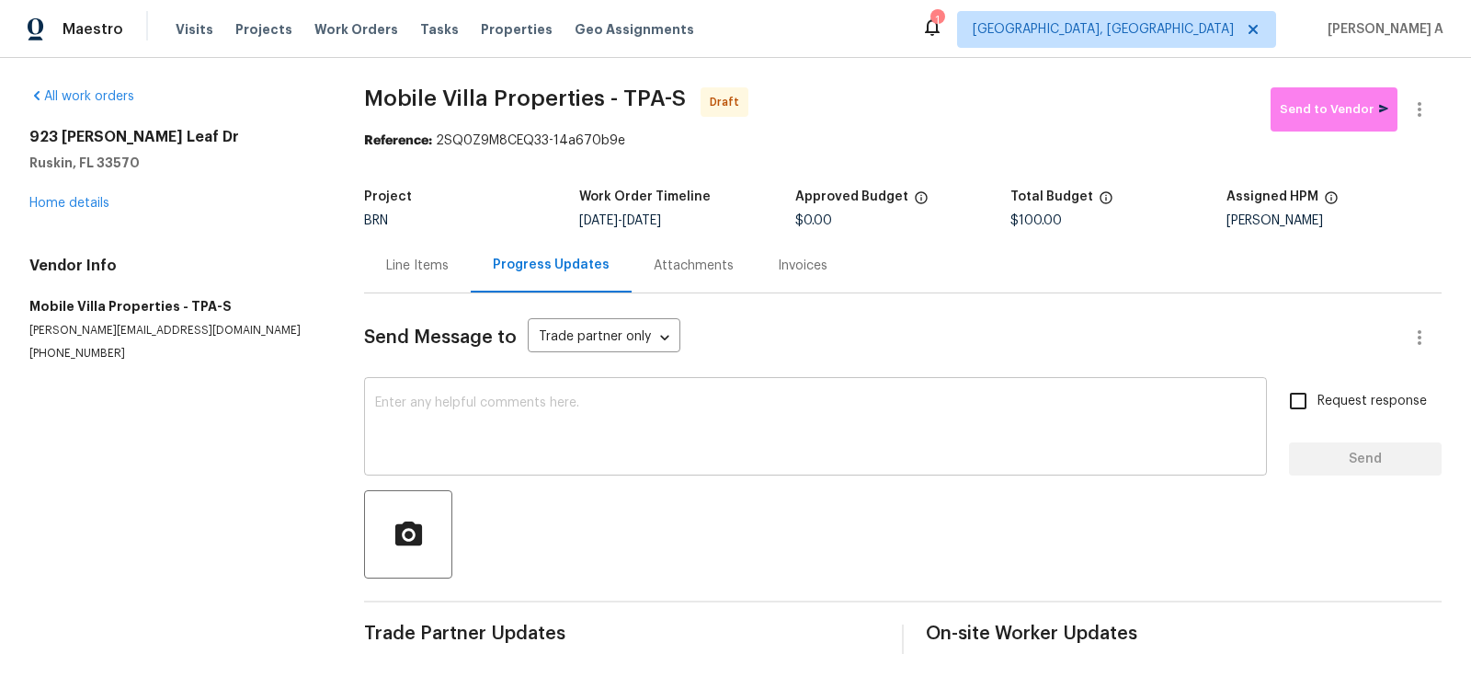
click at [380, 463] on div "x ​" at bounding box center [815, 429] width 903 height 94
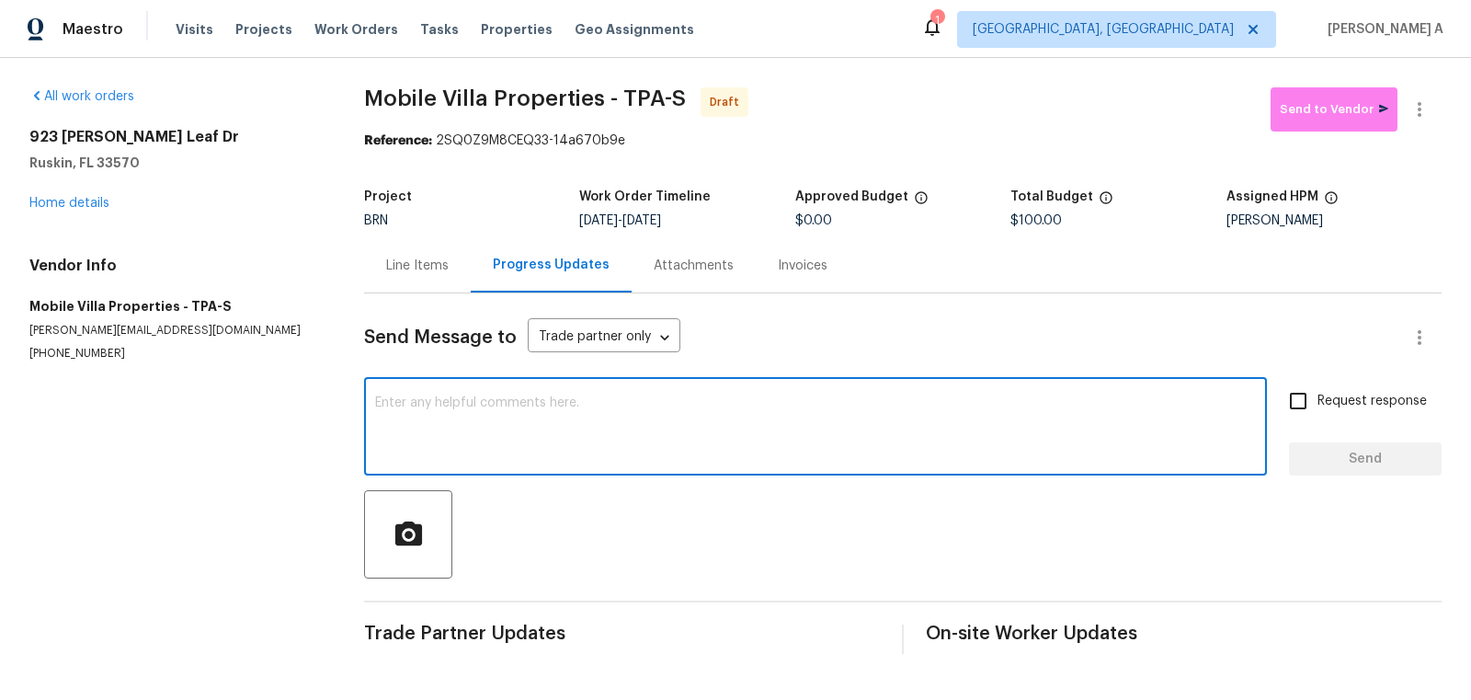
paste textarea "Hi, I'm Akshay from Opendoor. Just wanted to check if you received the workorde…"
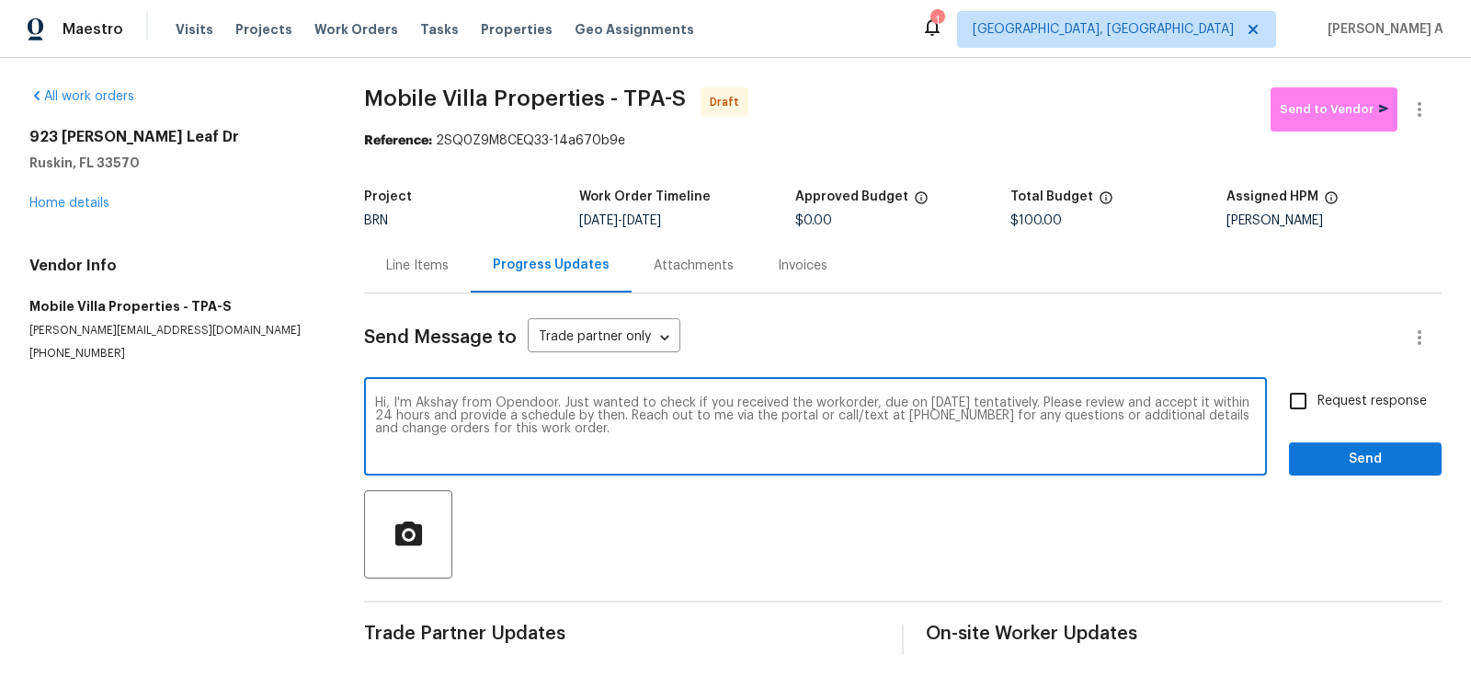
type textarea "Hi, I'm Akshay from Opendoor. Just wanted to check if you received the workorde…"
click at [1296, 410] on input "Request response" at bounding box center [1298, 401] width 39 height 39
checkbox input "true"
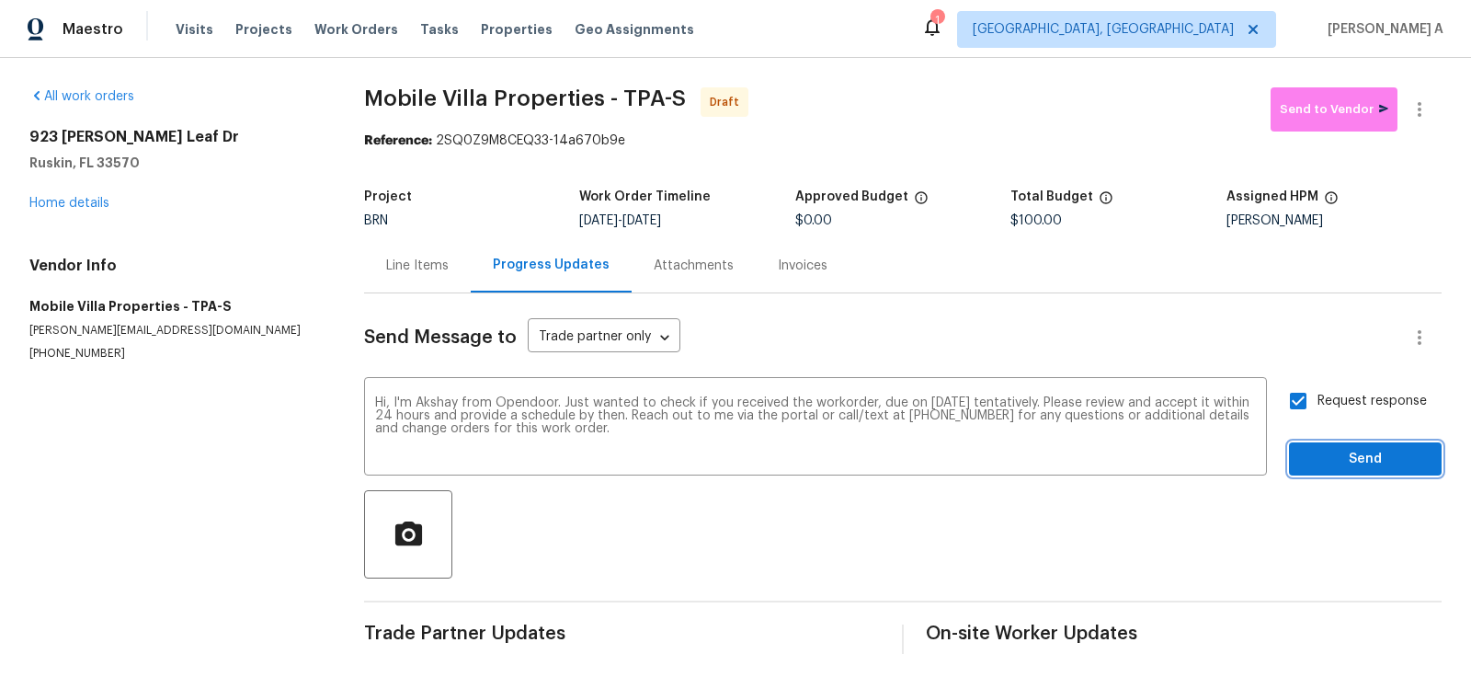
click at [1339, 461] on span "Send" at bounding box center [1365, 459] width 123 height 23
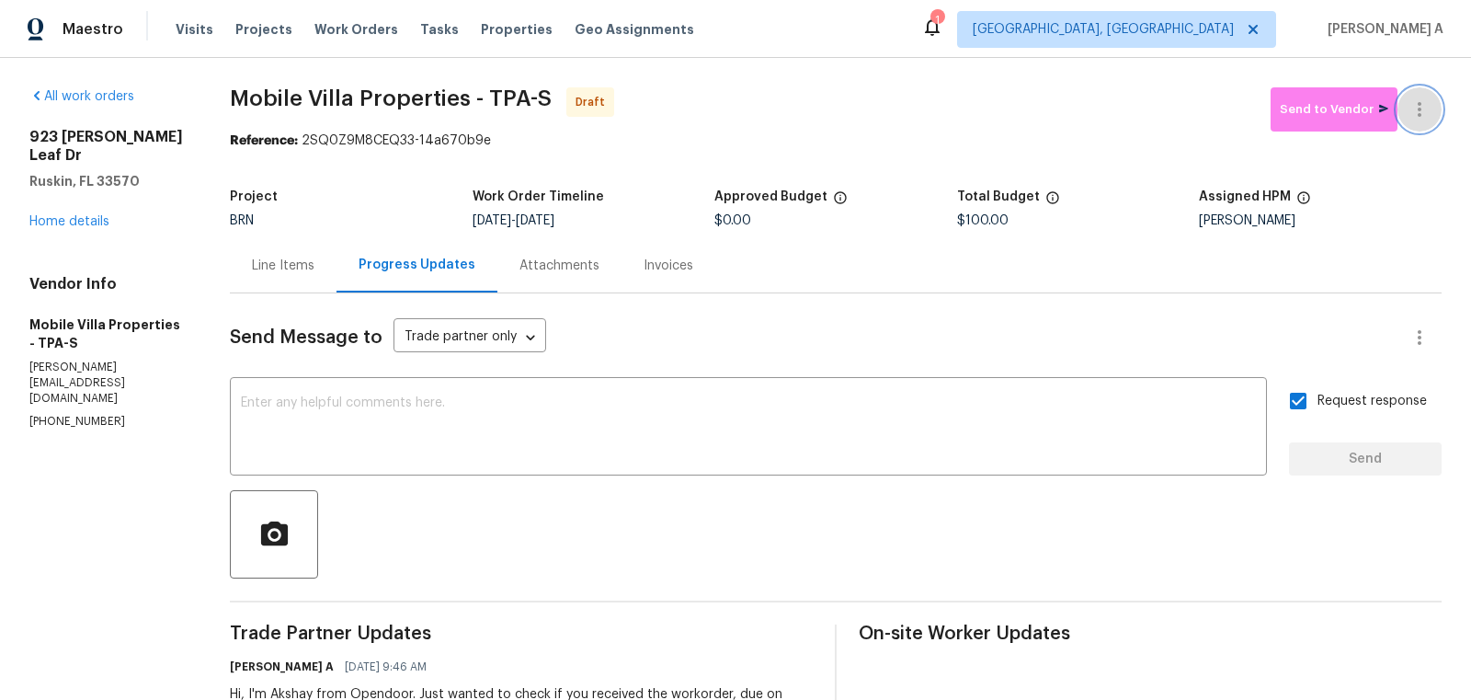
click at [1435, 100] on button "button" at bounding box center [1420, 109] width 44 height 44
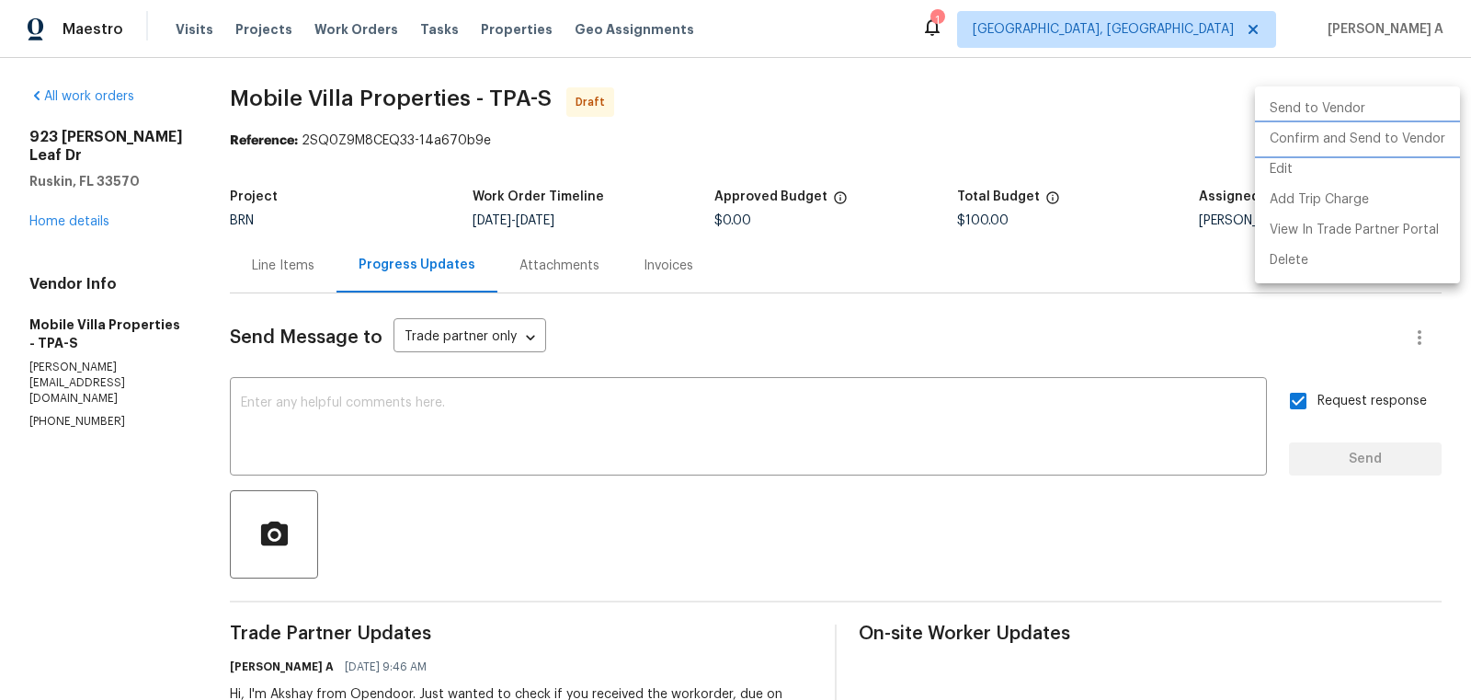
click at [1435, 143] on li "Confirm and Send to Vendor" at bounding box center [1357, 139] width 205 height 30
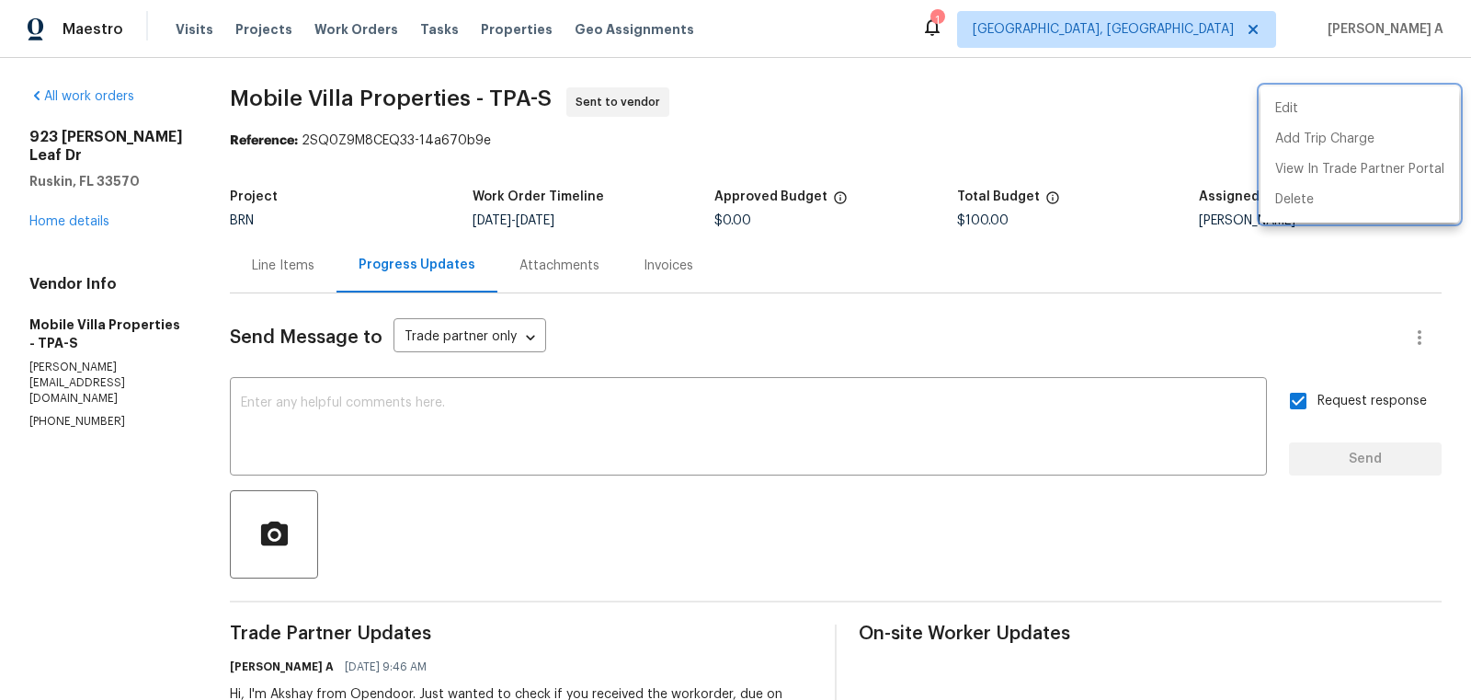
click at [278, 257] on div at bounding box center [735, 350] width 1471 height 700
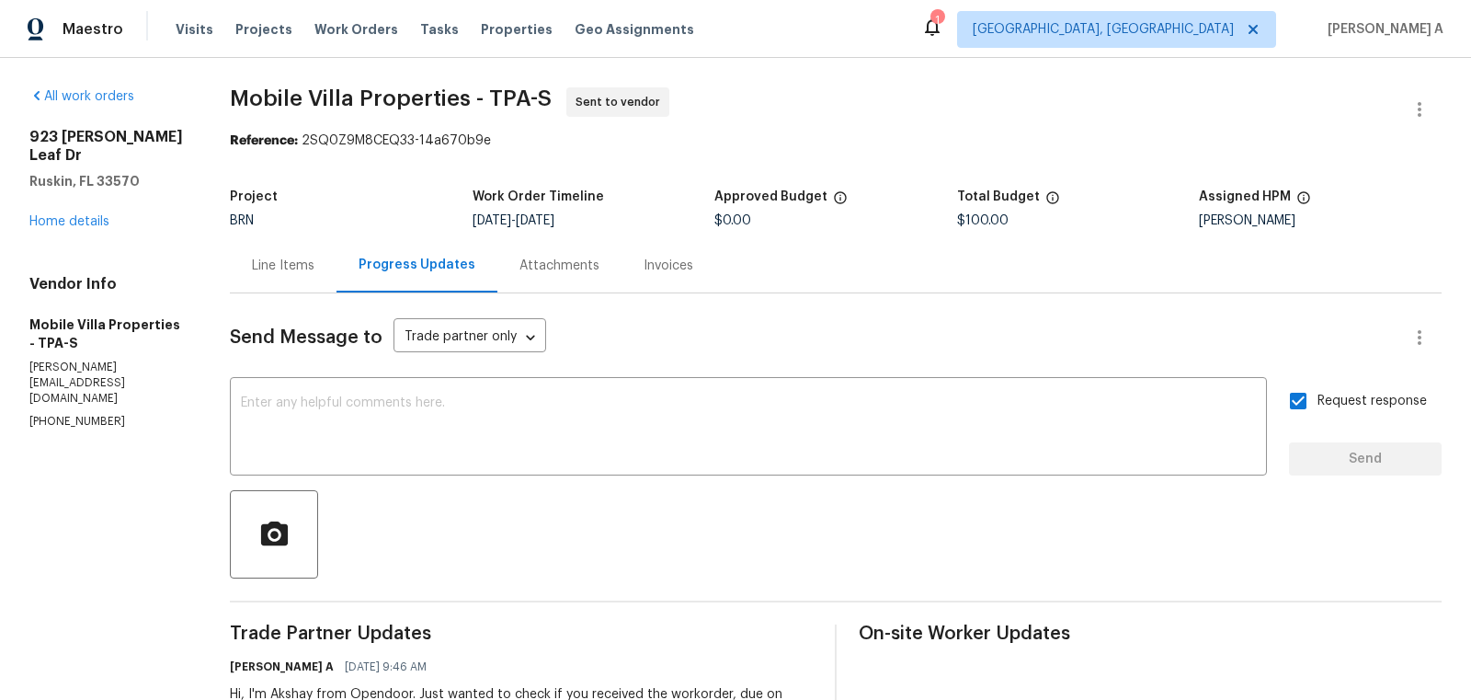
click at [279, 265] on div "Line Items" at bounding box center [283, 266] width 63 height 18
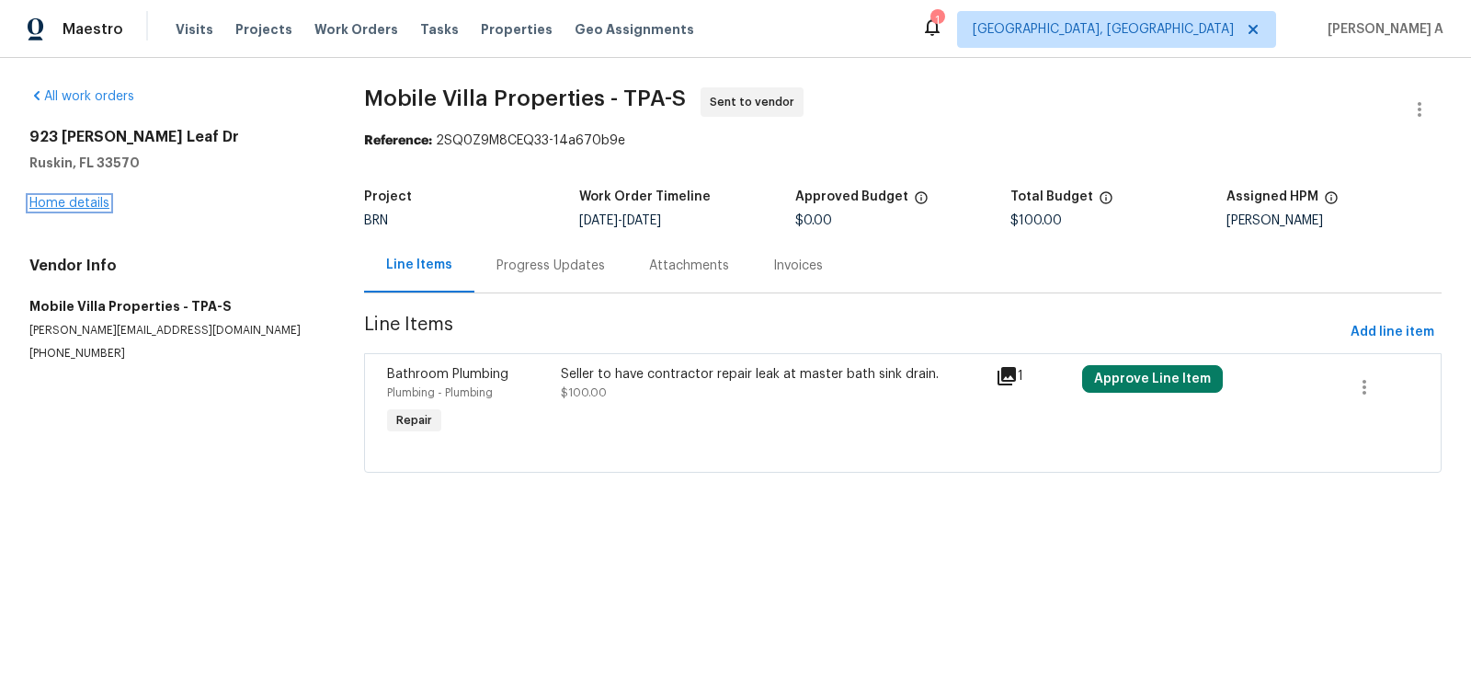
click at [65, 197] on link "Home details" at bounding box center [69, 203] width 80 height 13
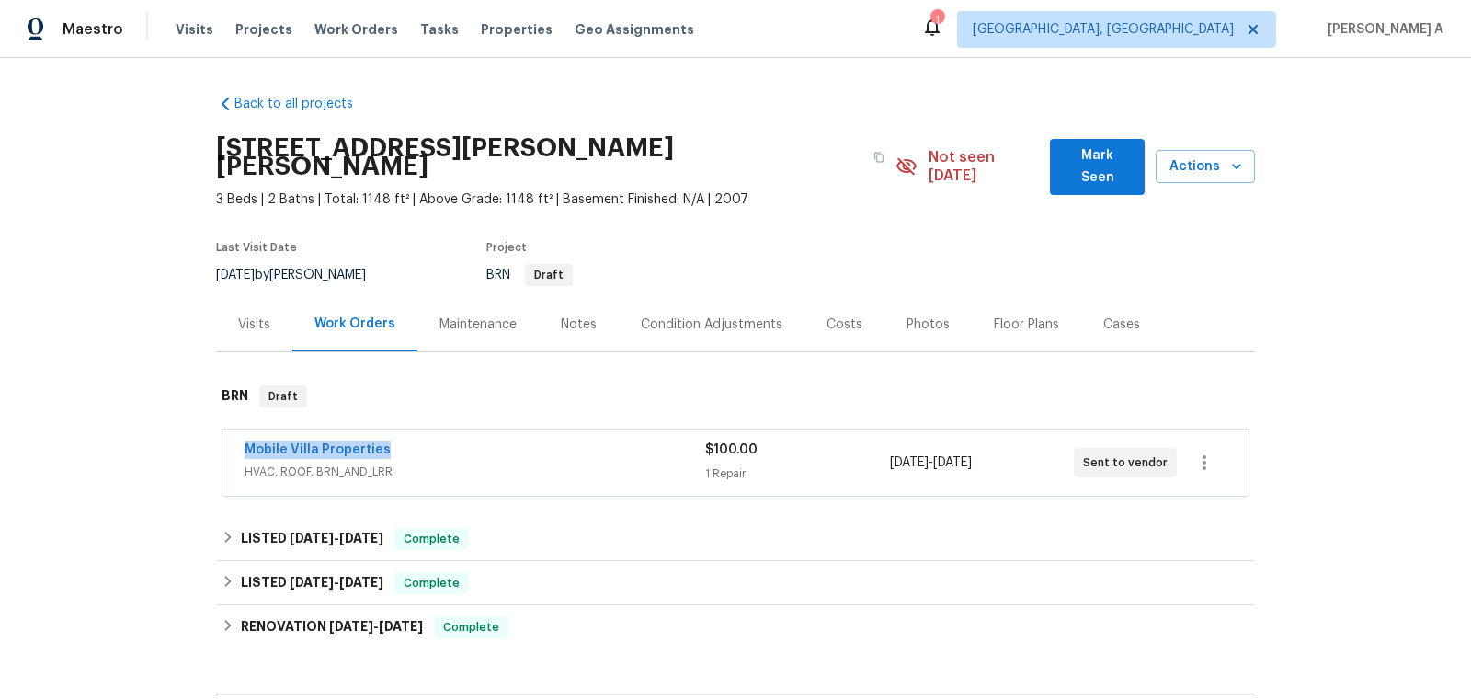
copy link "Mobile Villa Properties"
drag, startPoint x: 232, startPoint y: 423, endPoint x: 465, endPoint y: 425, distance: 233.6
click at [465, 429] on div "Mobile Villa Properties HVAC, ROOF, BRN_AND_LRR $100.00 1 Repair 9/5/2025 - 9/6…" at bounding box center [736, 462] width 1026 height 66
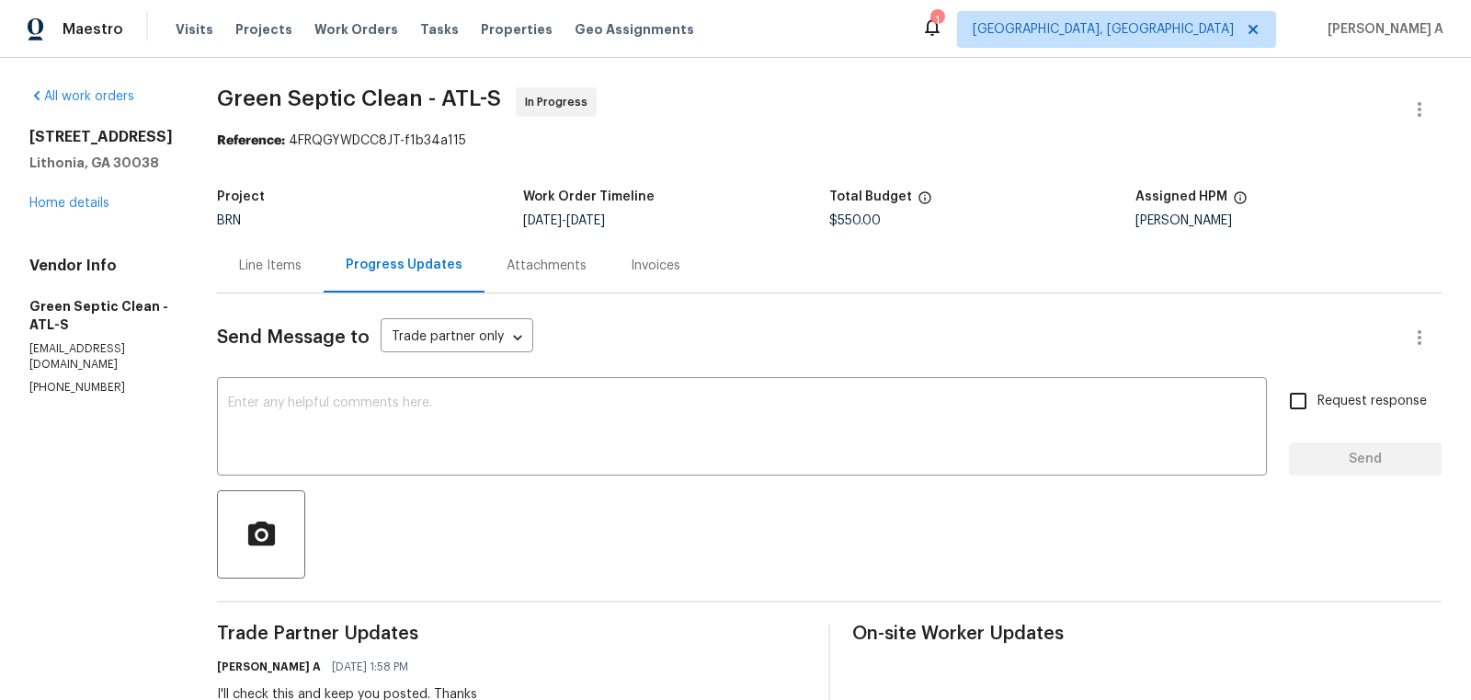
click at [287, 269] on div "Line Items" at bounding box center [270, 266] width 63 height 18
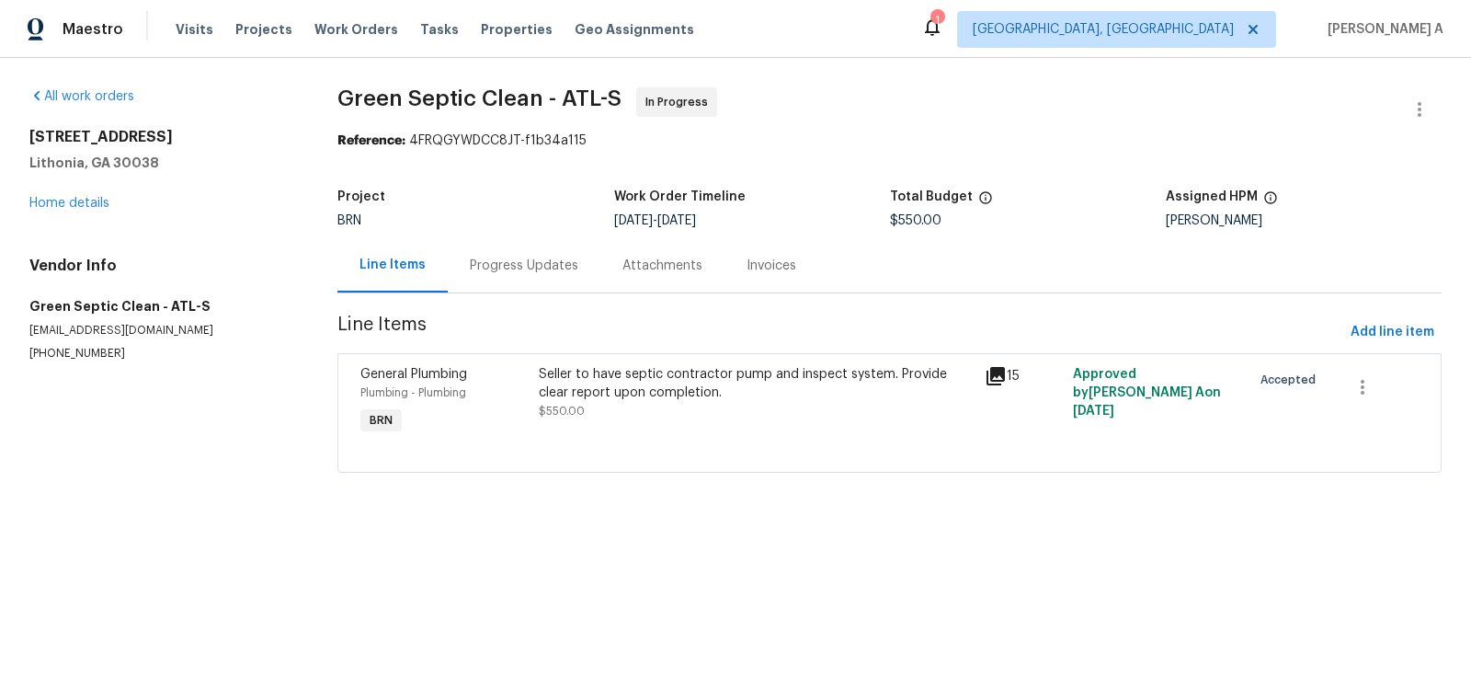
click at [585, 378] on div "Seller to have septic contractor pump and inspect system. Provide clear report …" at bounding box center [756, 383] width 434 height 37
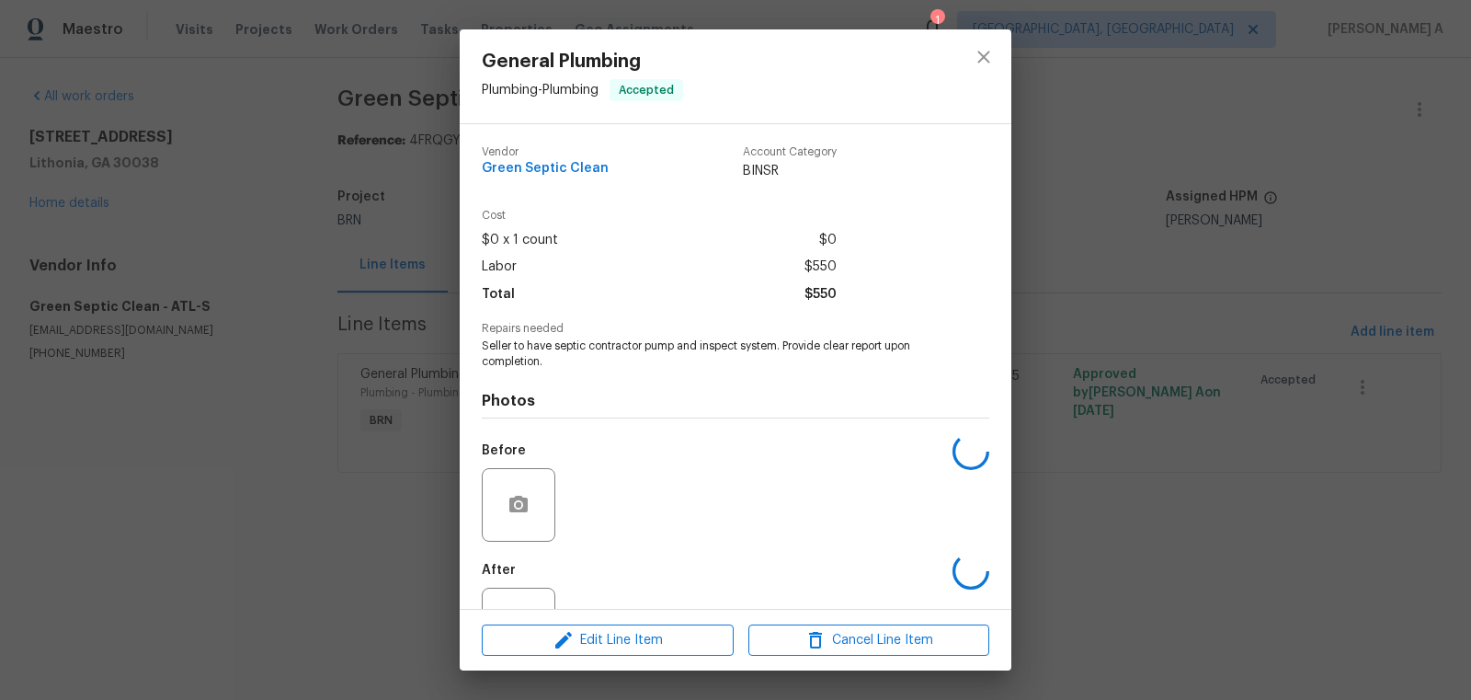
scroll to position [70, 0]
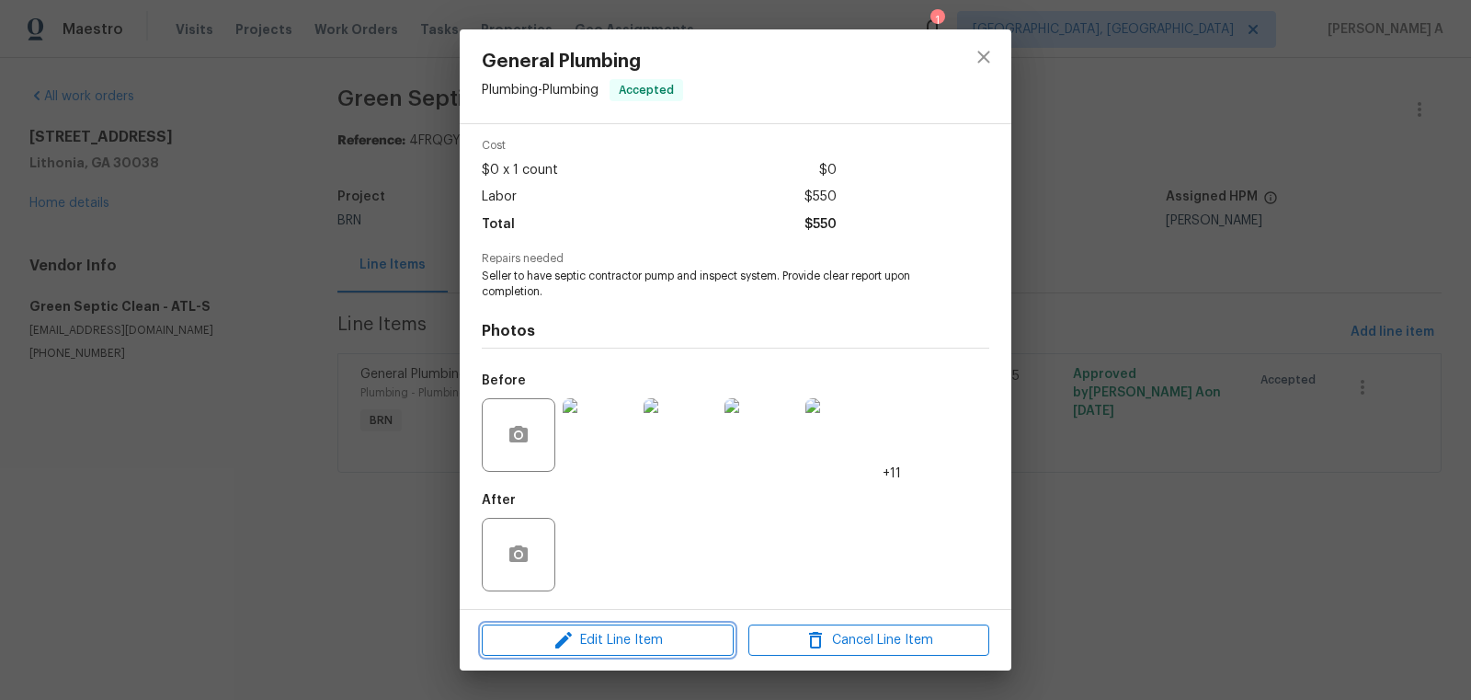
click at [609, 648] on span "Edit Line Item" at bounding box center [607, 640] width 241 height 23
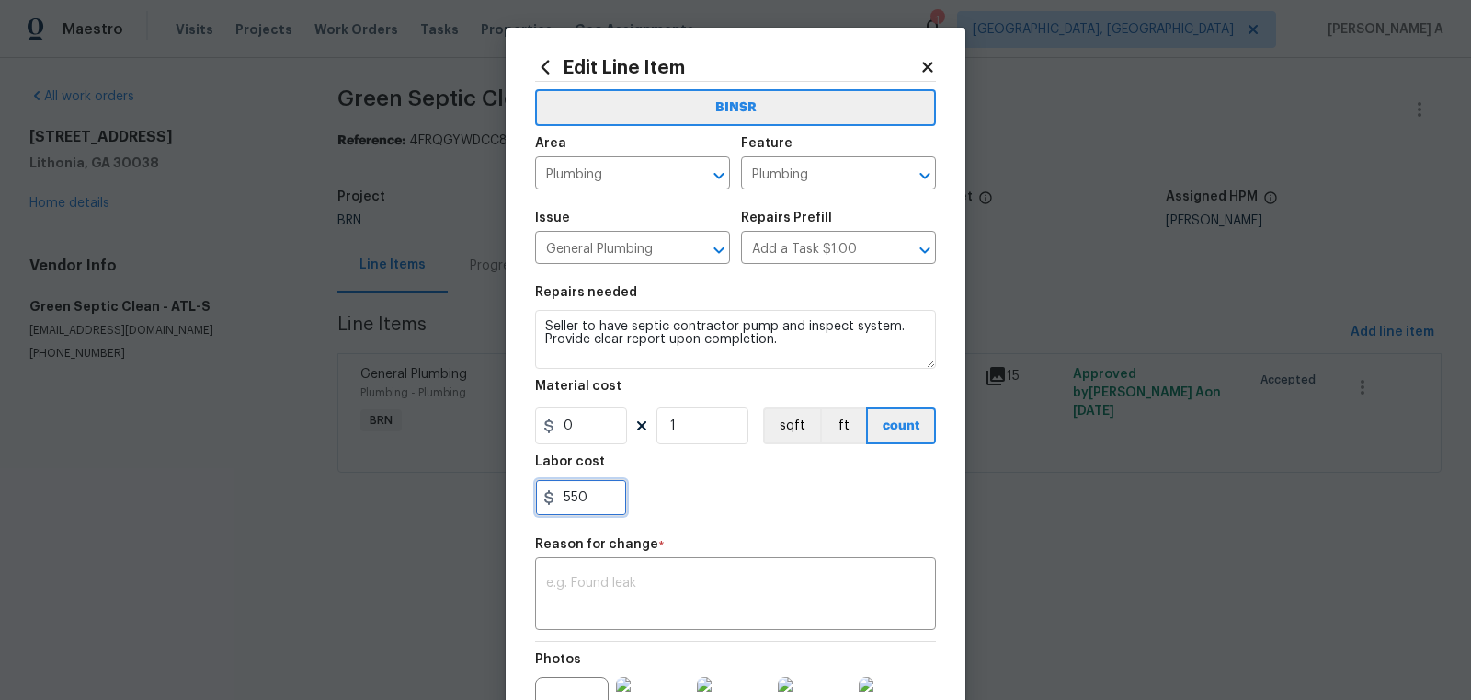
drag, startPoint x: 600, startPoint y: 506, endPoint x: 492, endPoint y: 506, distance: 108.5
click at [492, 506] on div "Edit Line Item BINSR Area Plumbing ​ Feature Plumbing ​ Issue General Plumbing …" at bounding box center [735, 350] width 1471 height 700
paste input "8732"
type input "8732"
click at [682, 600] on textarea at bounding box center [735, 596] width 379 height 39
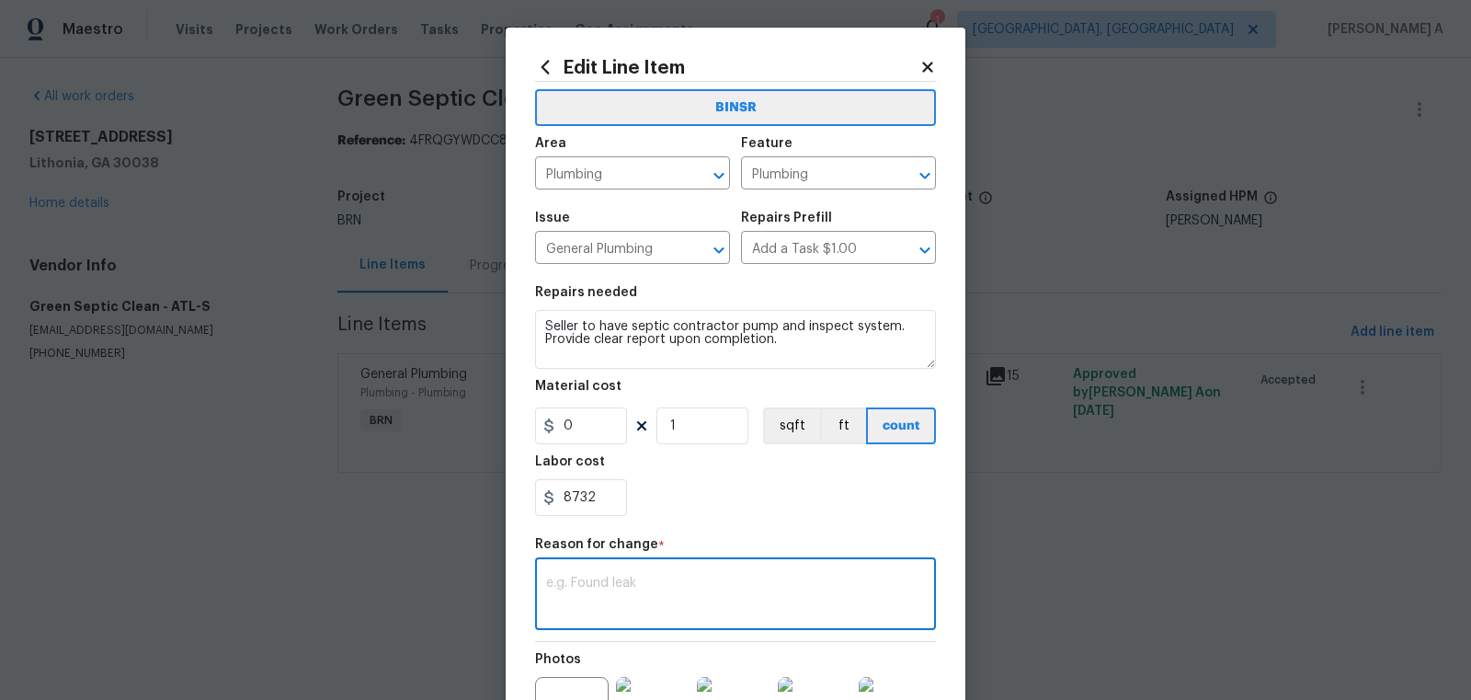
click at [715, 607] on textarea at bounding box center [735, 596] width 379 height 39
paste textarea "(AK) Updated cost per BR team’s approval."
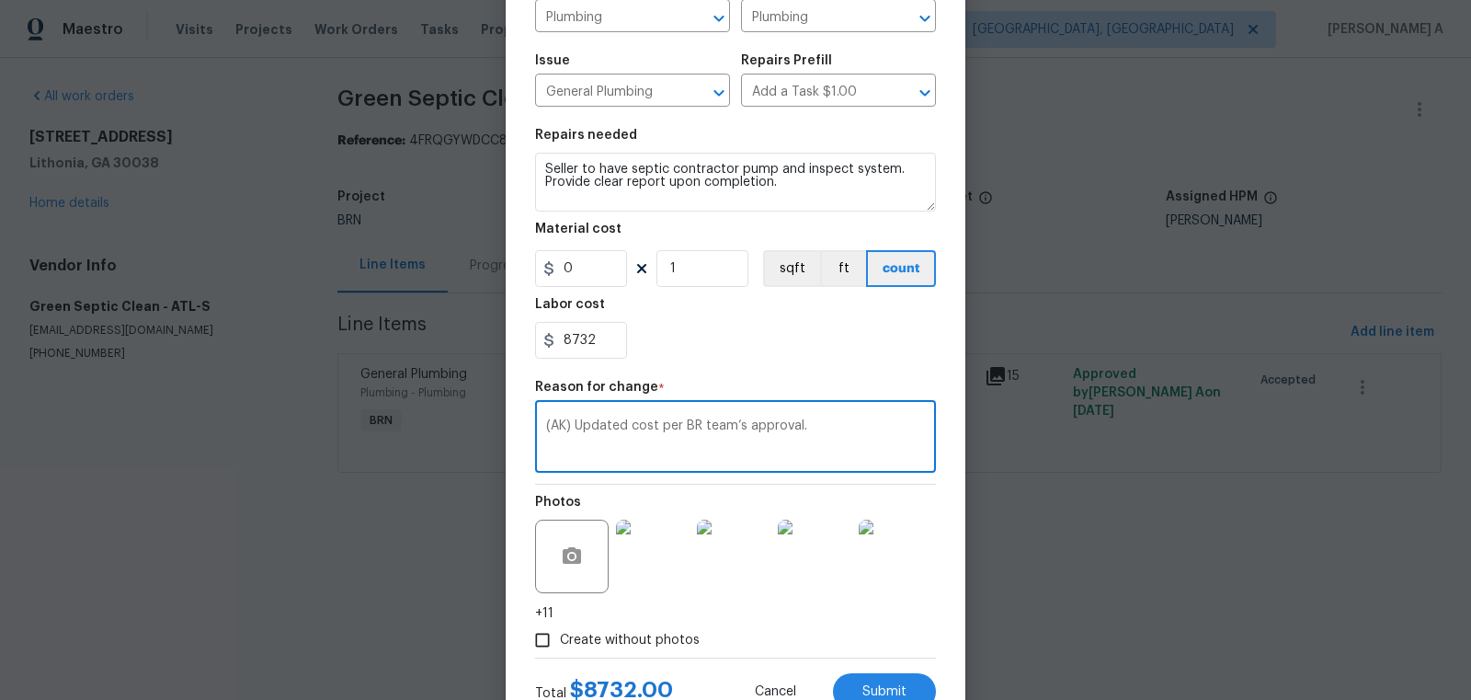
scroll to position [223, 0]
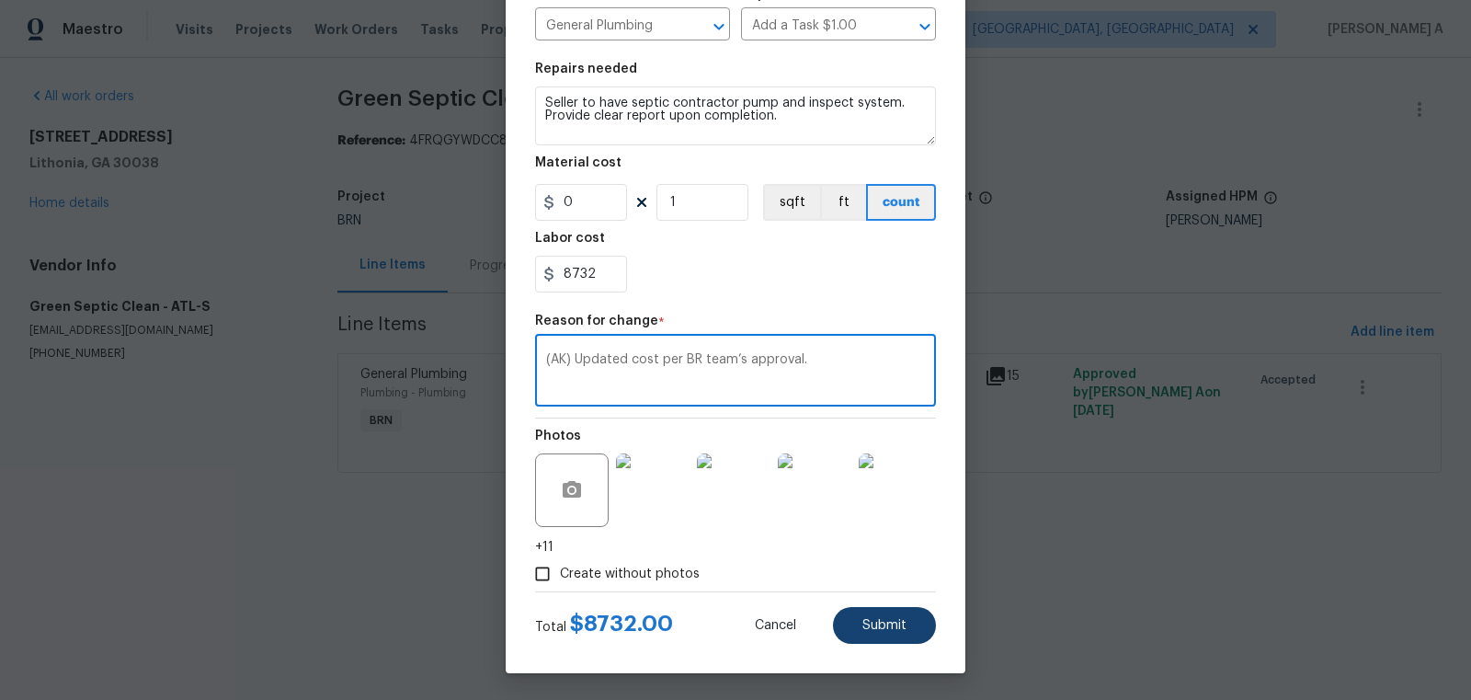
type textarea "(AK) Updated cost per BR team’s approval."
click at [871, 631] on span "Submit" at bounding box center [885, 626] width 44 height 14
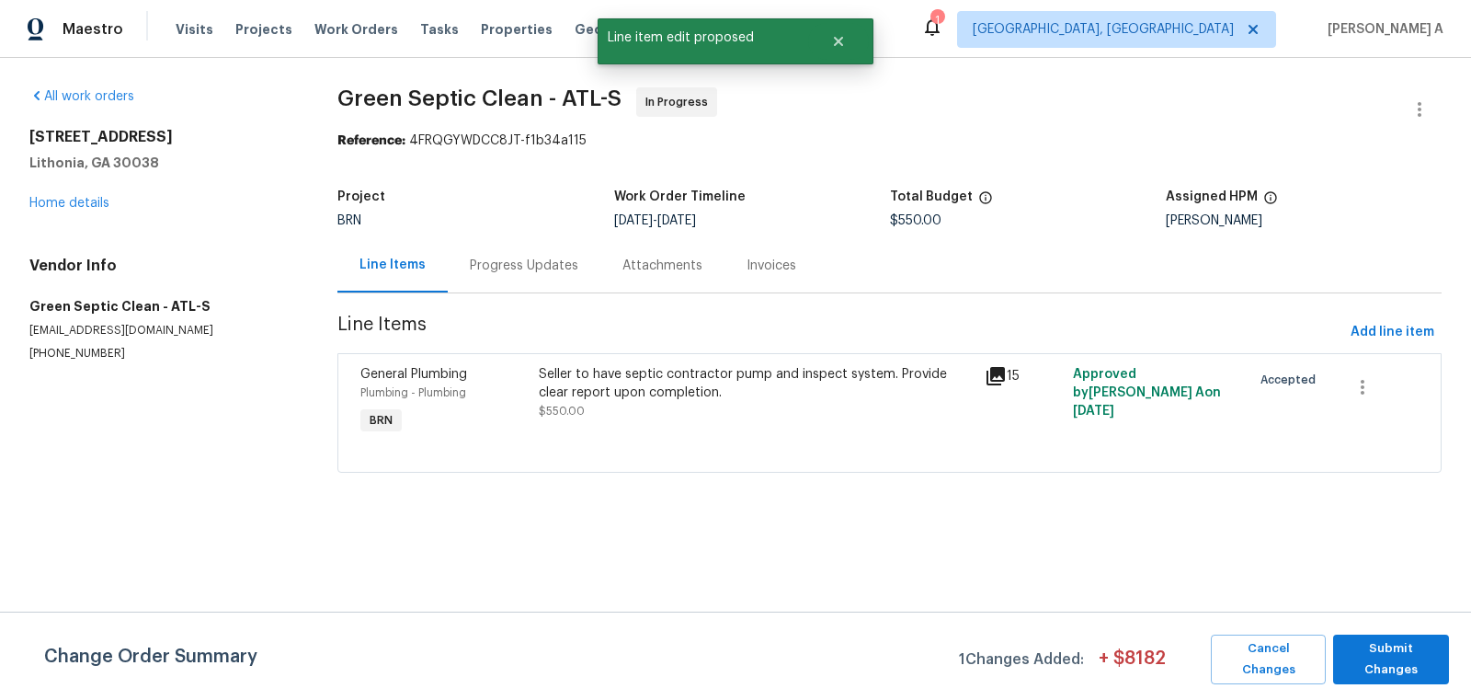
scroll to position [0, 0]
click at [1405, 651] on span "Submit Changes" at bounding box center [1391, 659] width 97 height 42
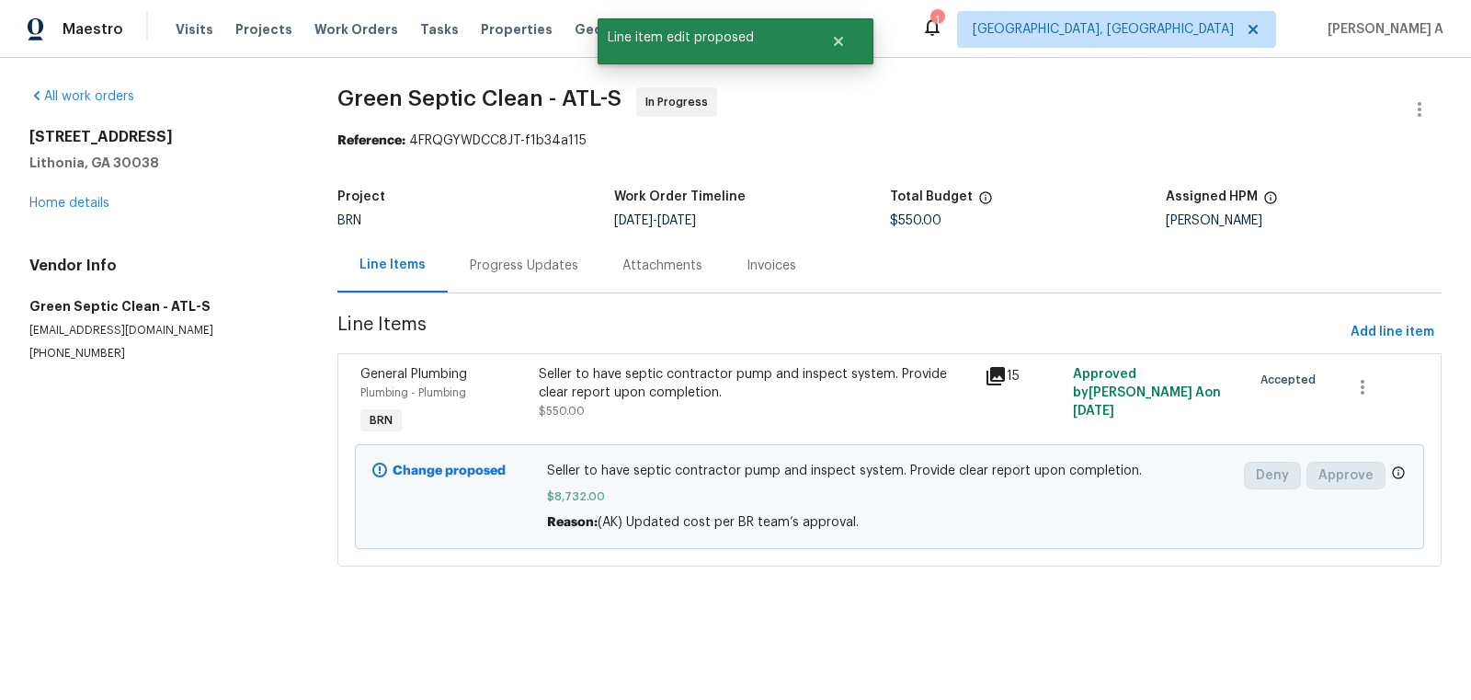
click at [524, 285] on div "Progress Updates" at bounding box center [524, 265] width 153 height 54
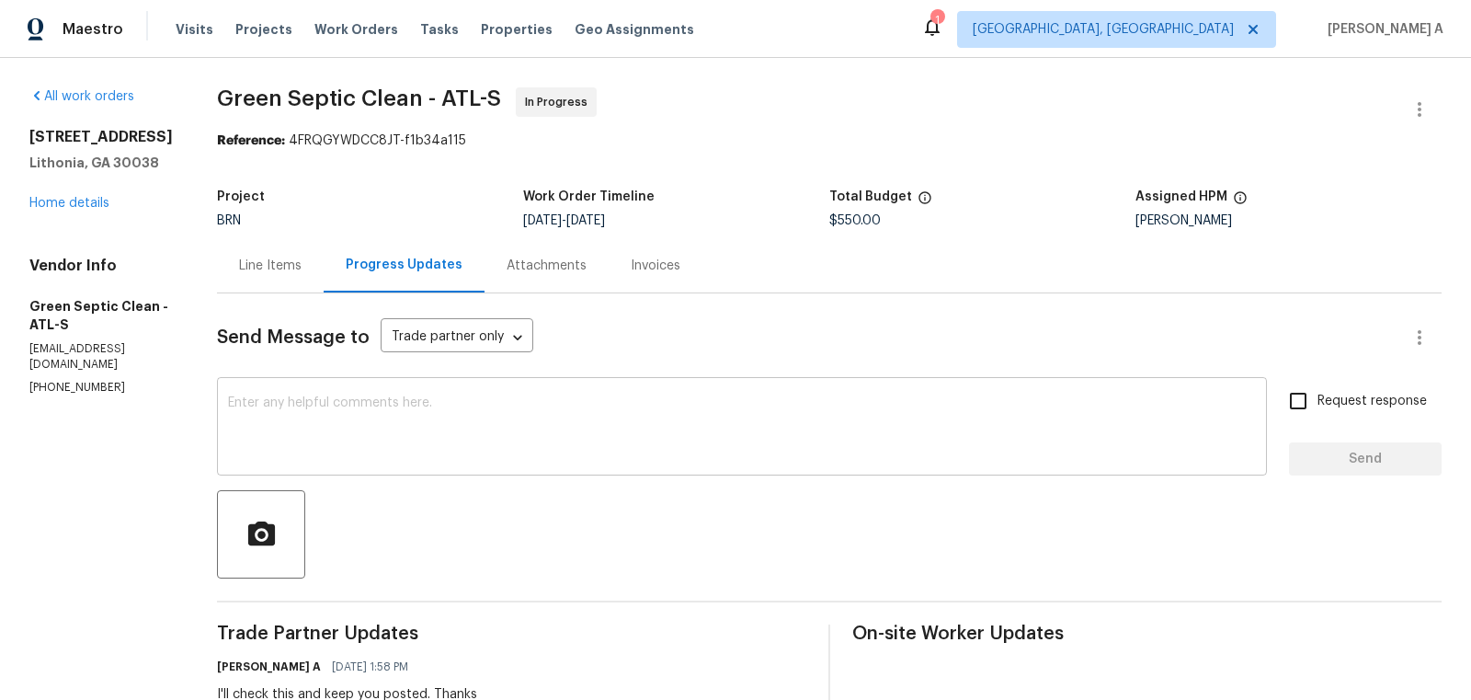
click at [531, 437] on textarea at bounding box center [742, 428] width 1028 height 64
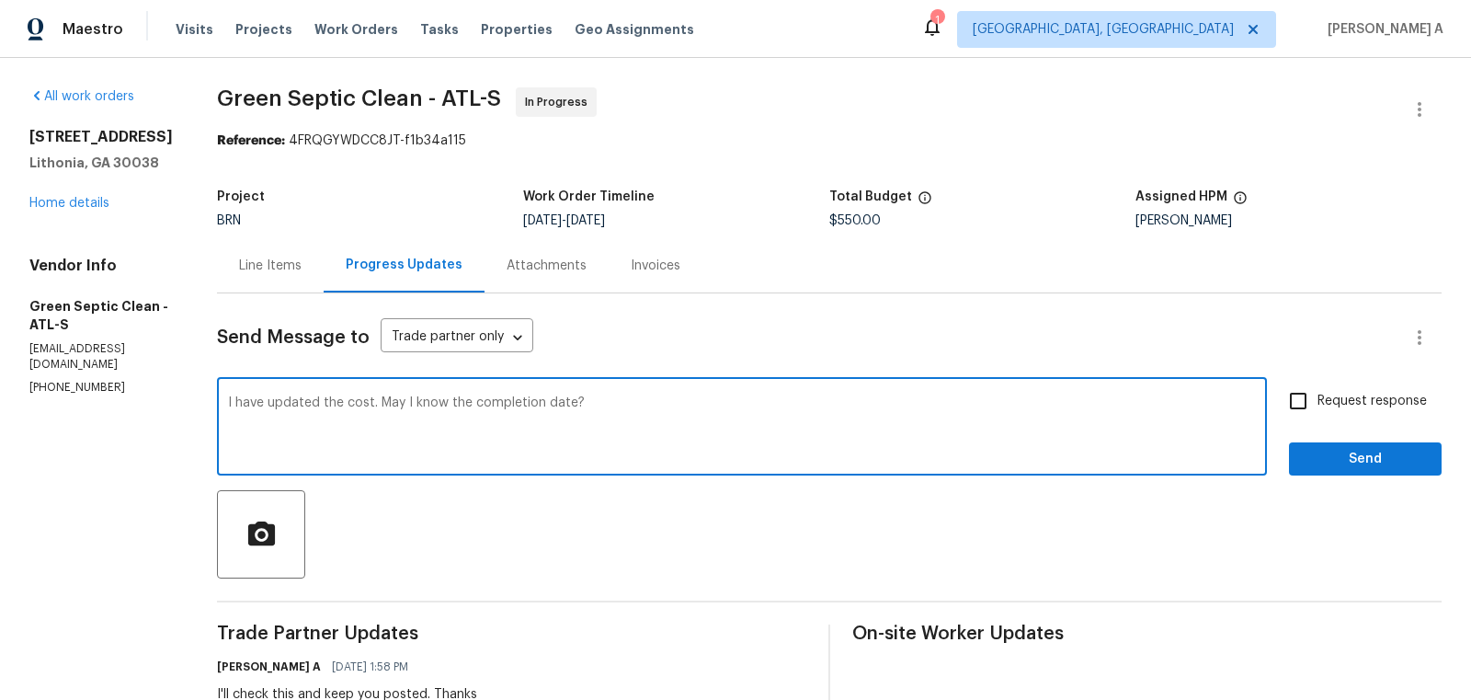
type textarea "I have updated the cost. May I know the completion date?"
click at [1322, 406] on span "Request response" at bounding box center [1372, 401] width 109 height 19
click at [1318, 406] on input "Request response" at bounding box center [1298, 401] width 39 height 39
checkbox input "true"
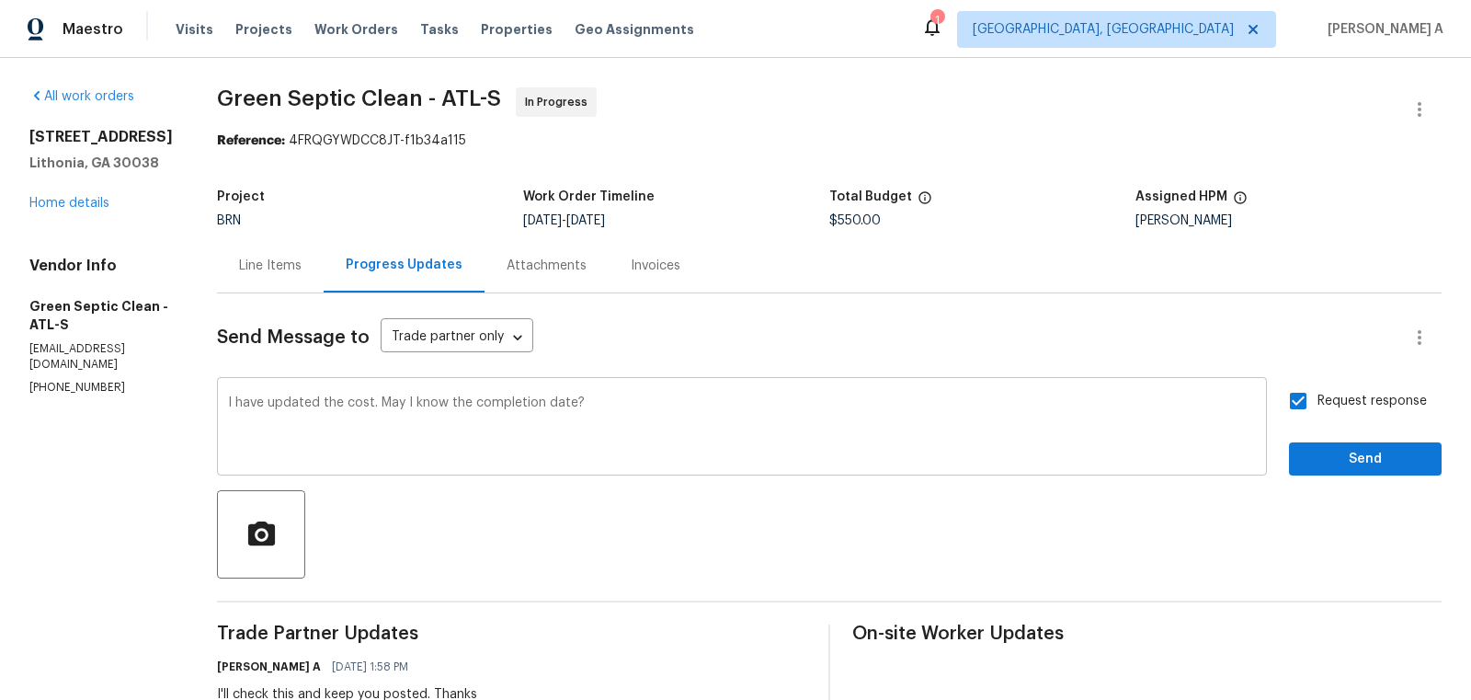
click at [489, 398] on textarea "I have updated the cost. May I know the completion date?" at bounding box center [742, 428] width 1028 height 64
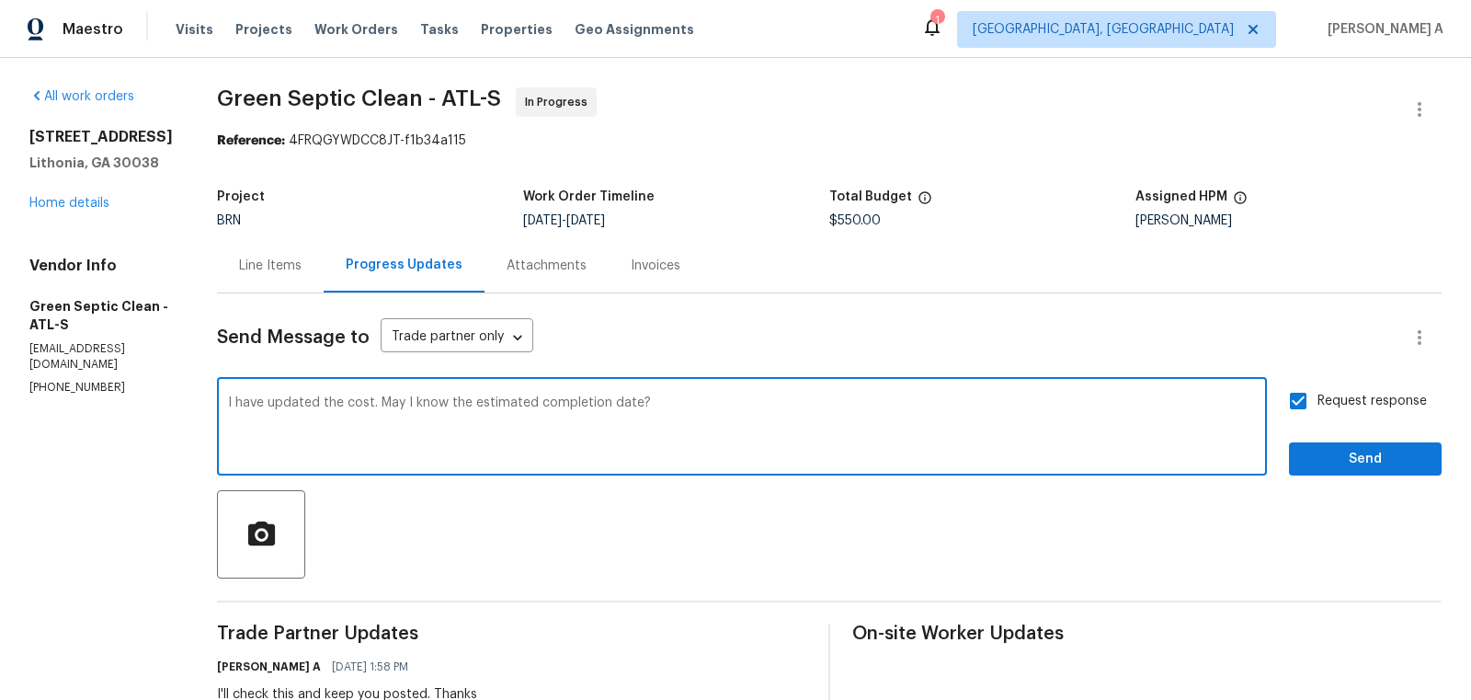
type textarea "I have updated the cost. May I know the estimated completion date?"
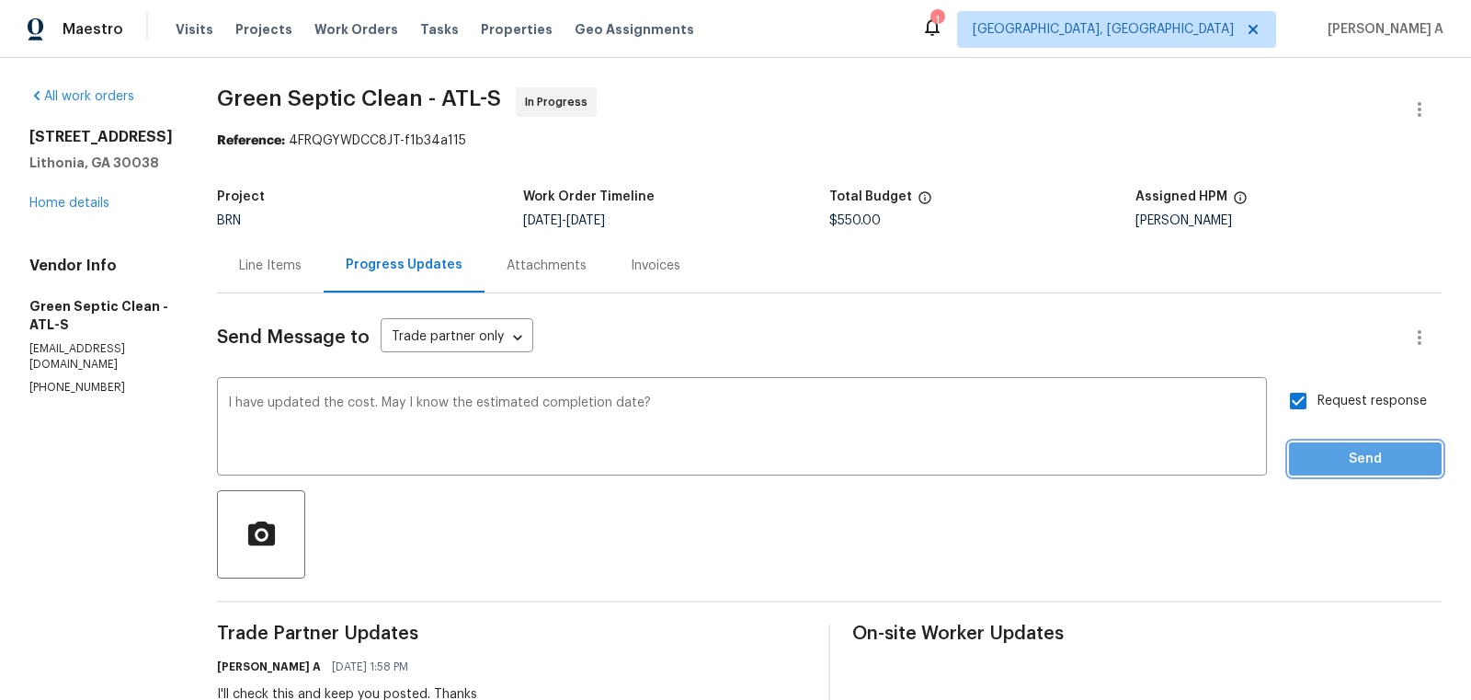
click at [1346, 465] on span "Send" at bounding box center [1365, 459] width 123 height 23
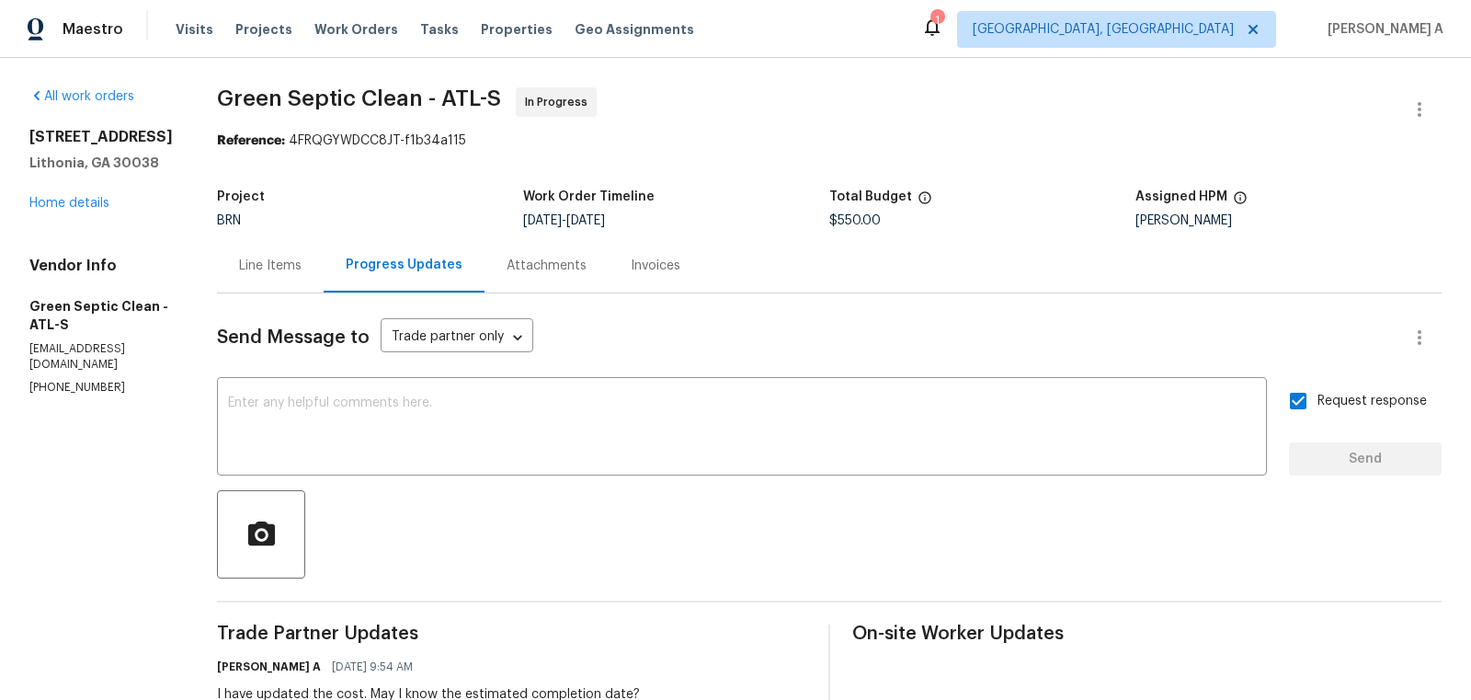
click at [270, 267] on div "Line Items" at bounding box center [270, 266] width 63 height 18
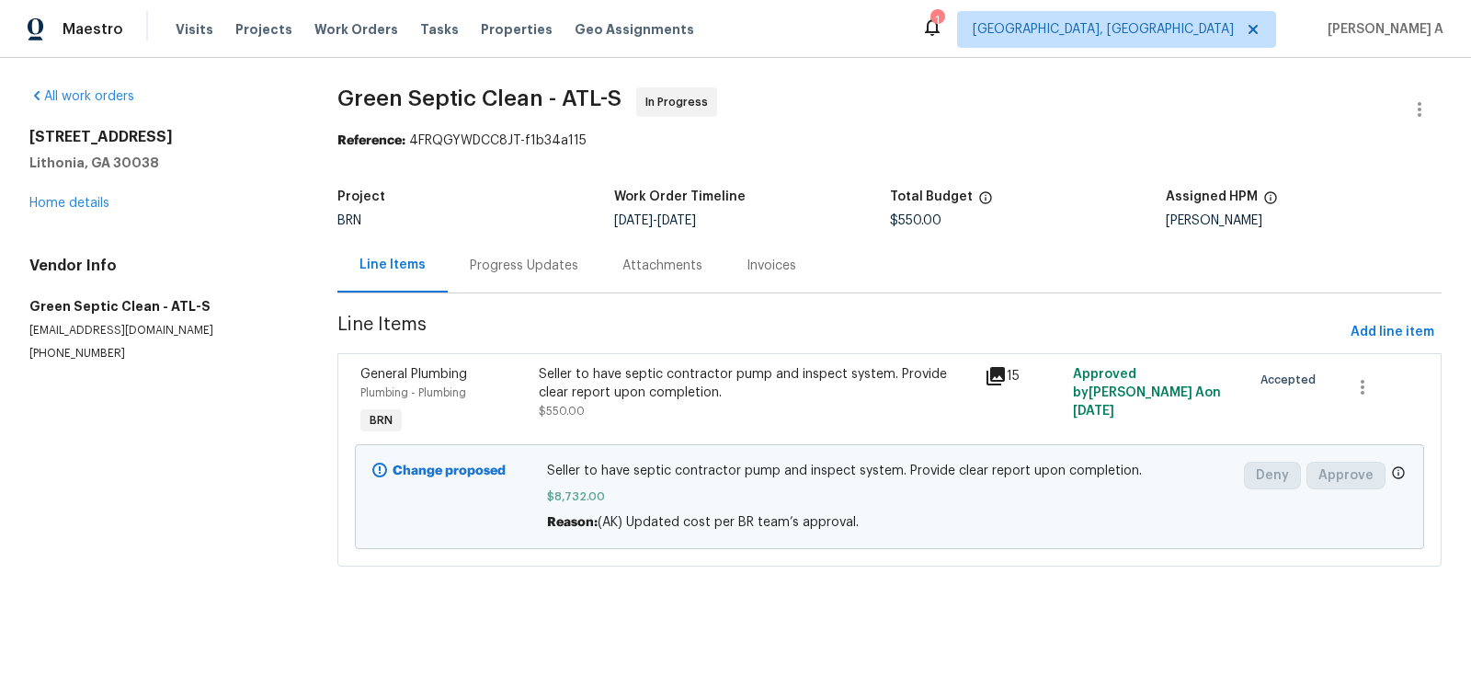
click at [487, 266] on div "Progress Updates" at bounding box center [524, 266] width 109 height 18
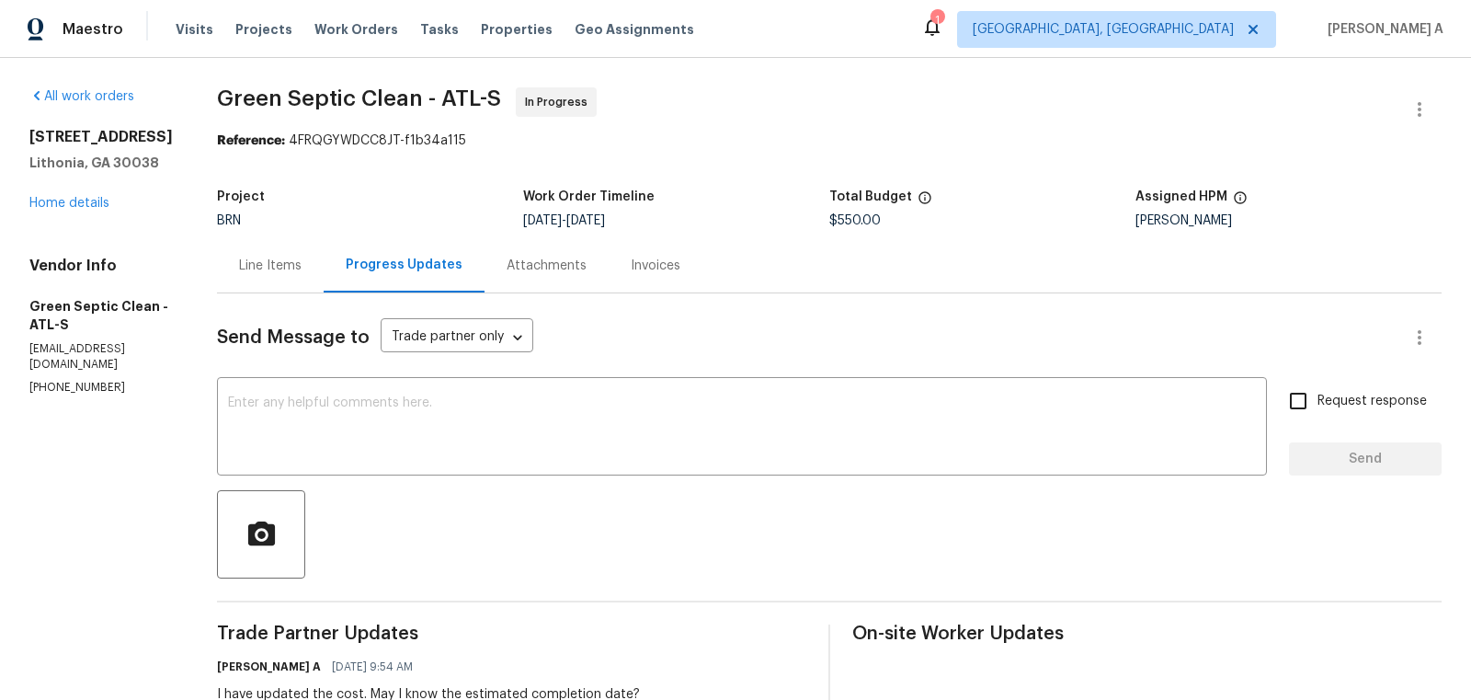
click at [300, 252] on div "Line Items" at bounding box center [270, 265] width 107 height 54
